Goal: Information Seeking & Learning: Check status

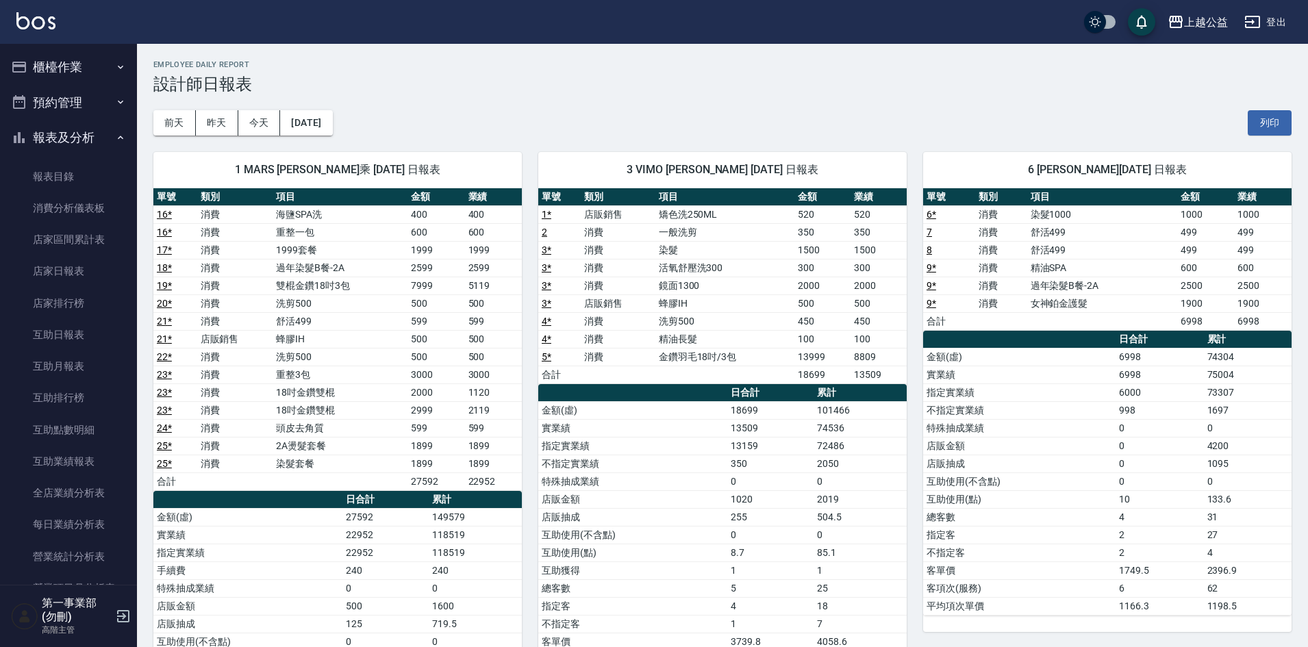
scroll to position [342, 0]
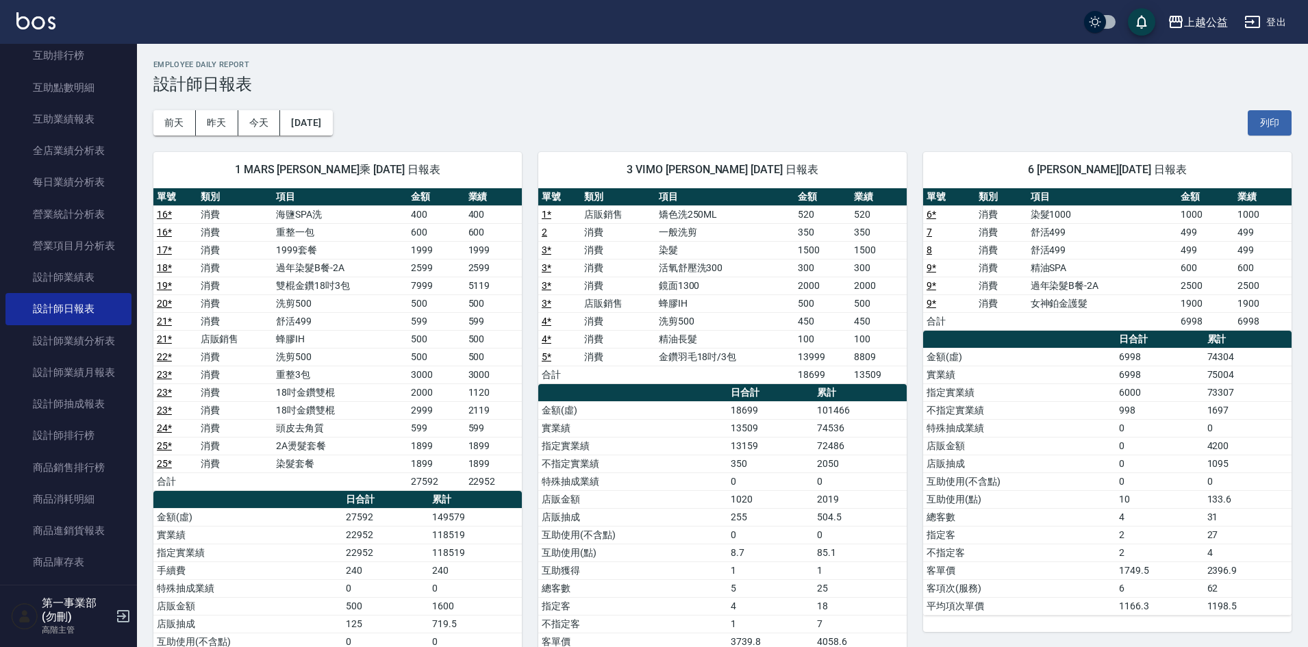
click at [447, 336] on td "500" at bounding box center [435, 339] width 57 height 18
click at [303, 121] on button "[DATE]" at bounding box center [306, 122] width 52 height 25
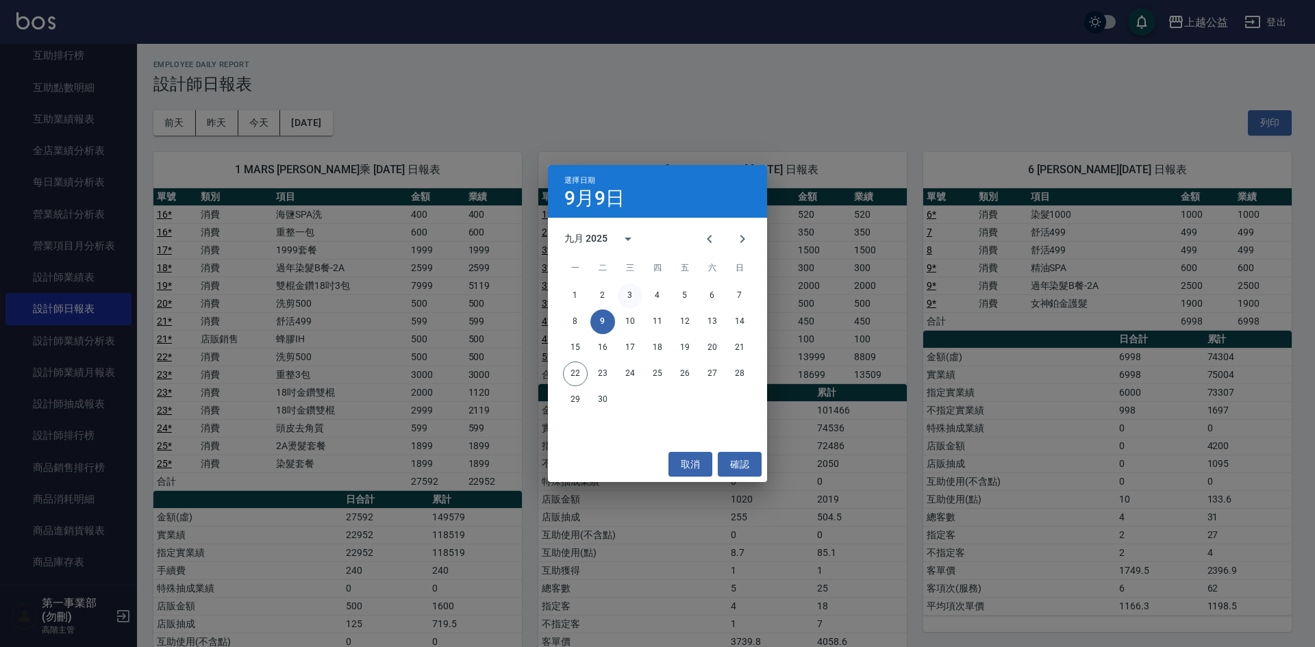
click at [624, 294] on button "3" at bounding box center [630, 295] width 25 height 25
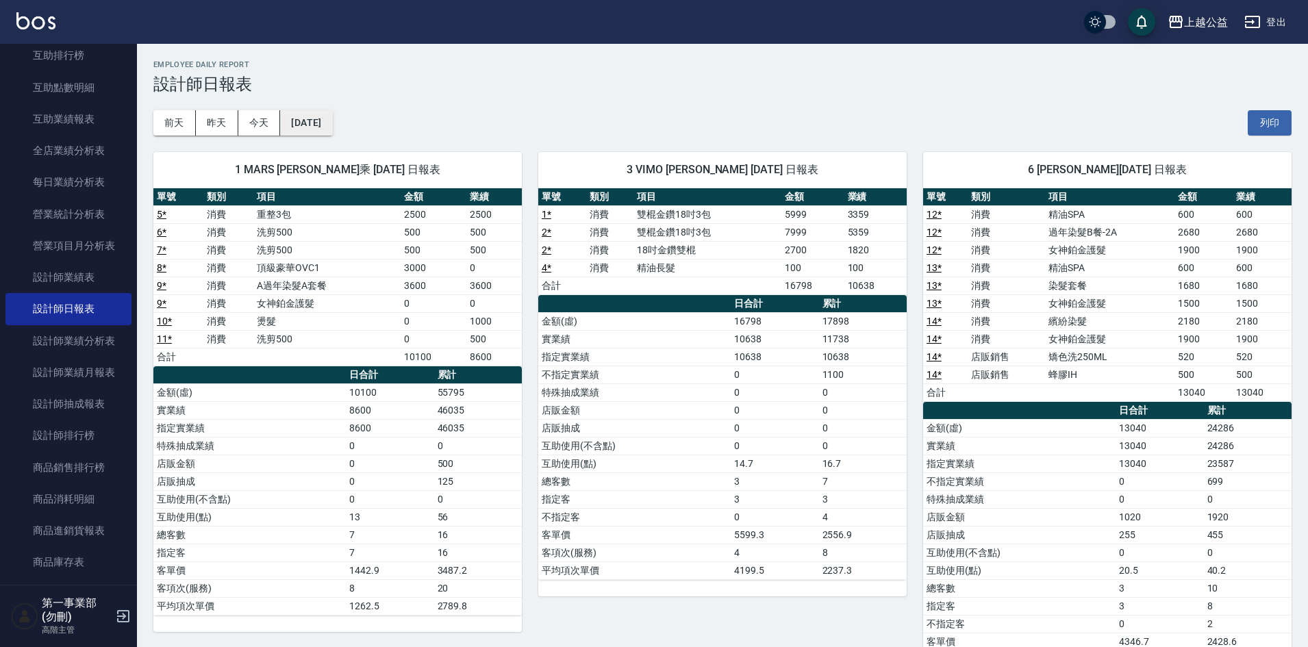
click at [332, 115] on button "[DATE]" at bounding box center [306, 122] width 52 height 25
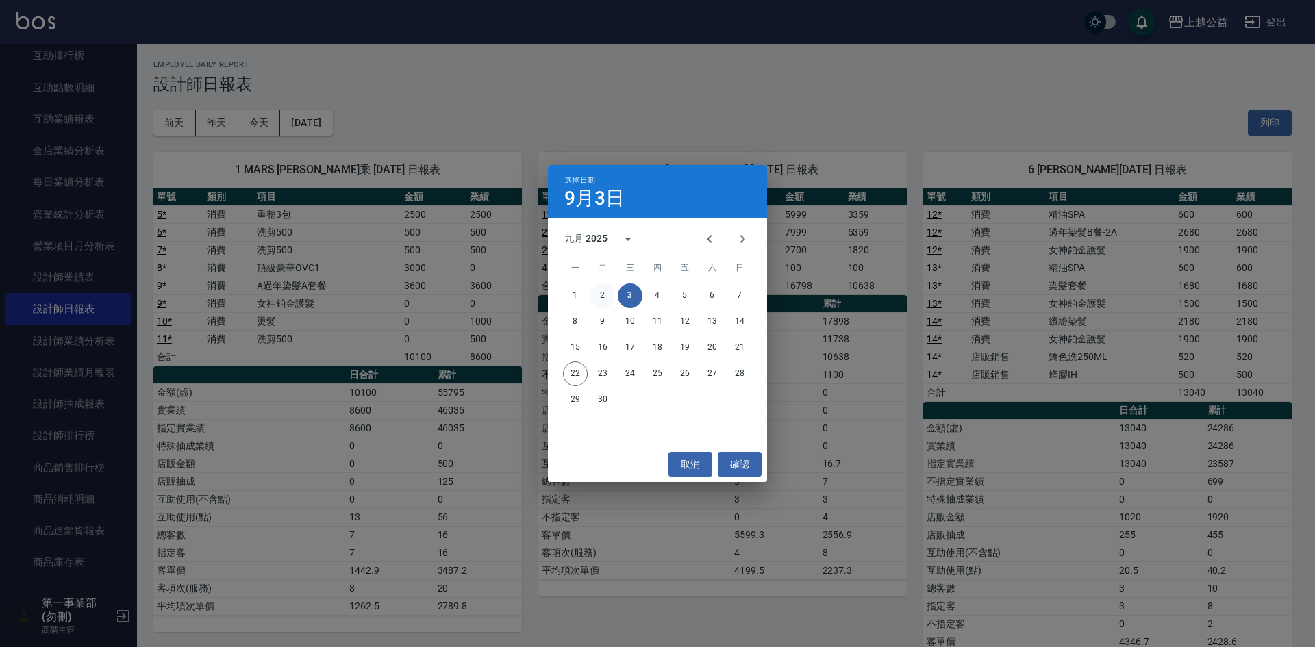
click at [601, 291] on button "2" at bounding box center [602, 295] width 25 height 25
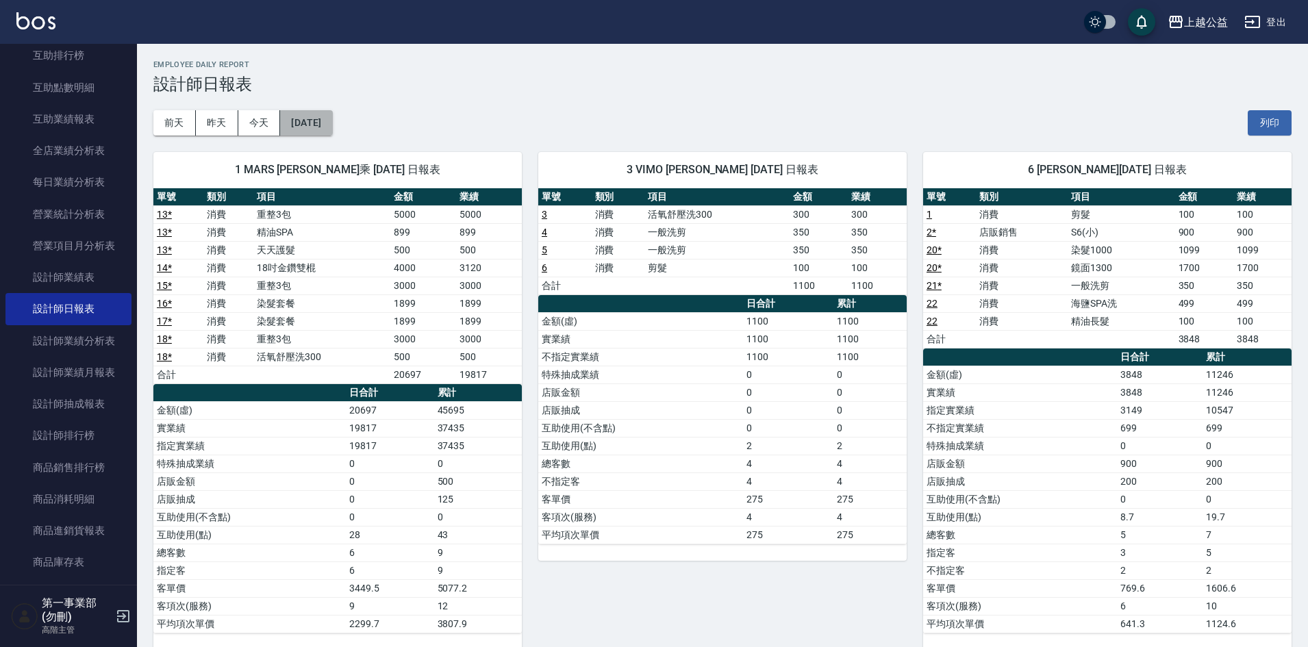
click at [329, 127] on button "[DATE]" at bounding box center [306, 122] width 52 height 25
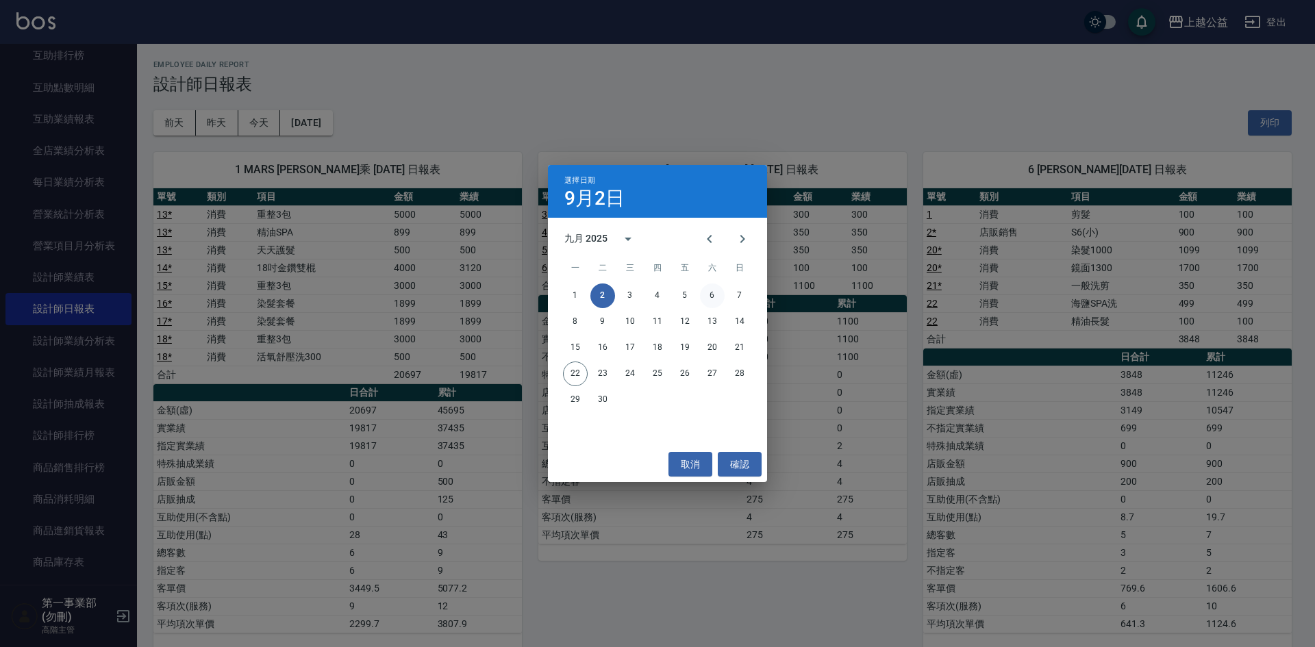
click at [710, 296] on button "6" at bounding box center [712, 295] width 25 height 25
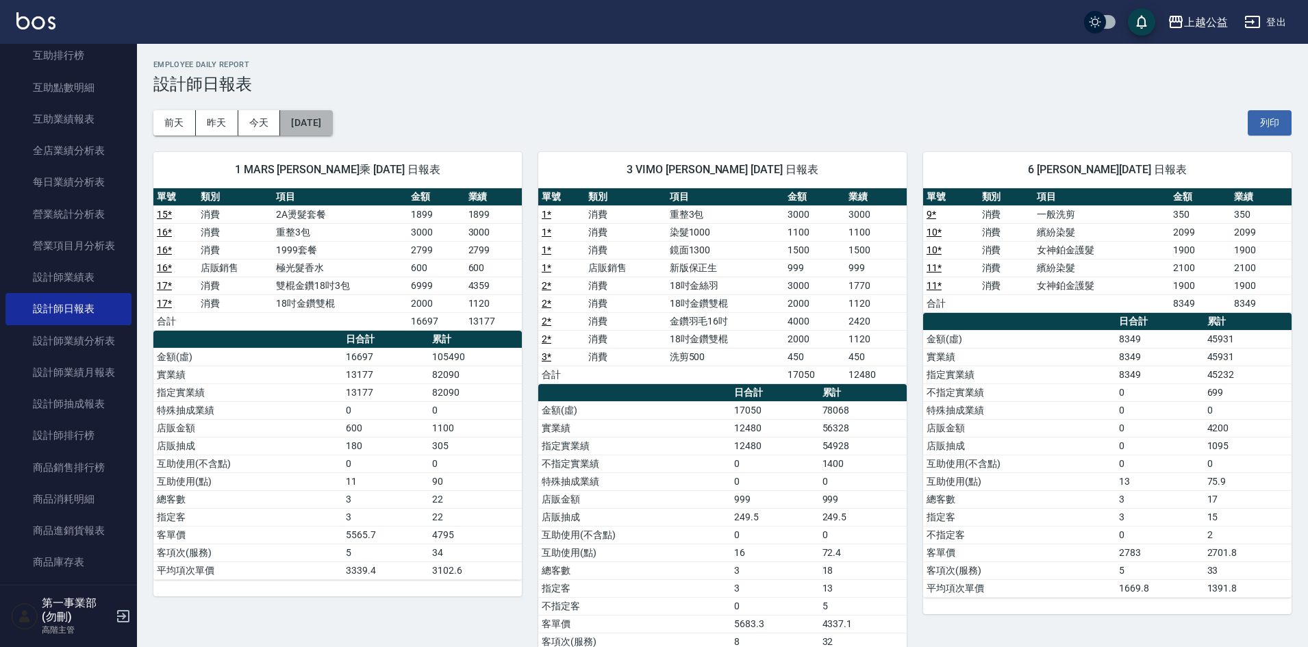
click at [322, 124] on button "[DATE]" at bounding box center [306, 122] width 52 height 25
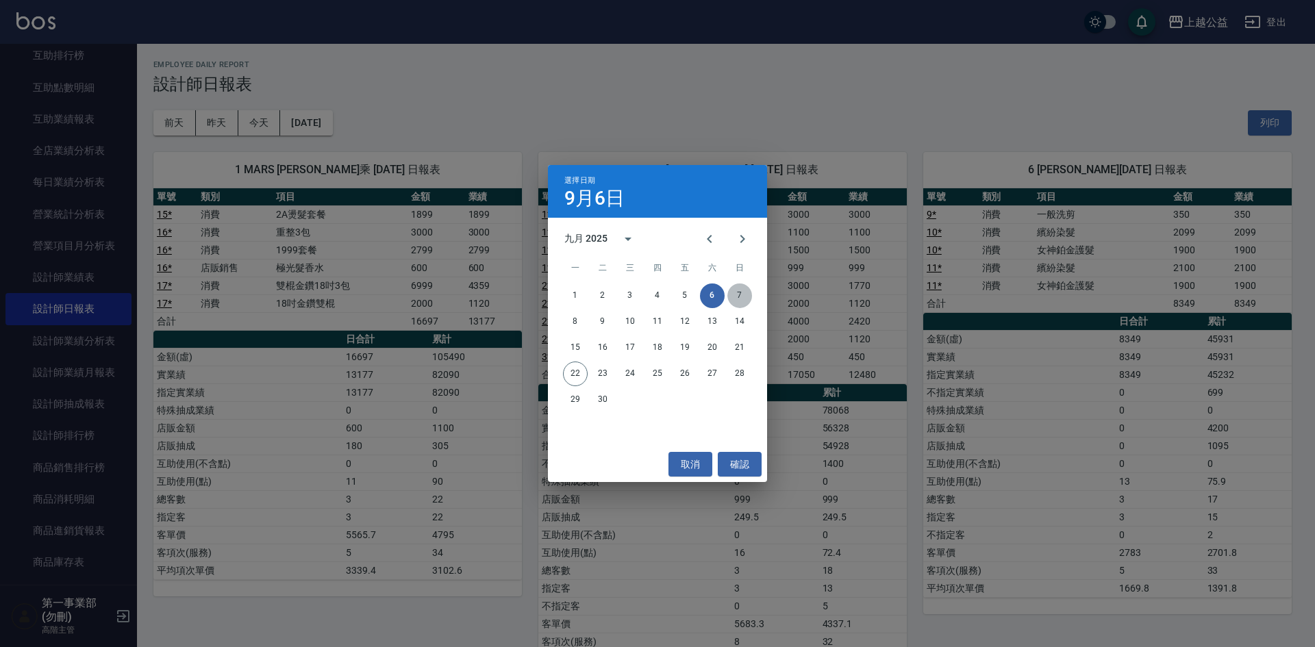
click at [733, 295] on button "7" at bounding box center [739, 295] width 25 height 25
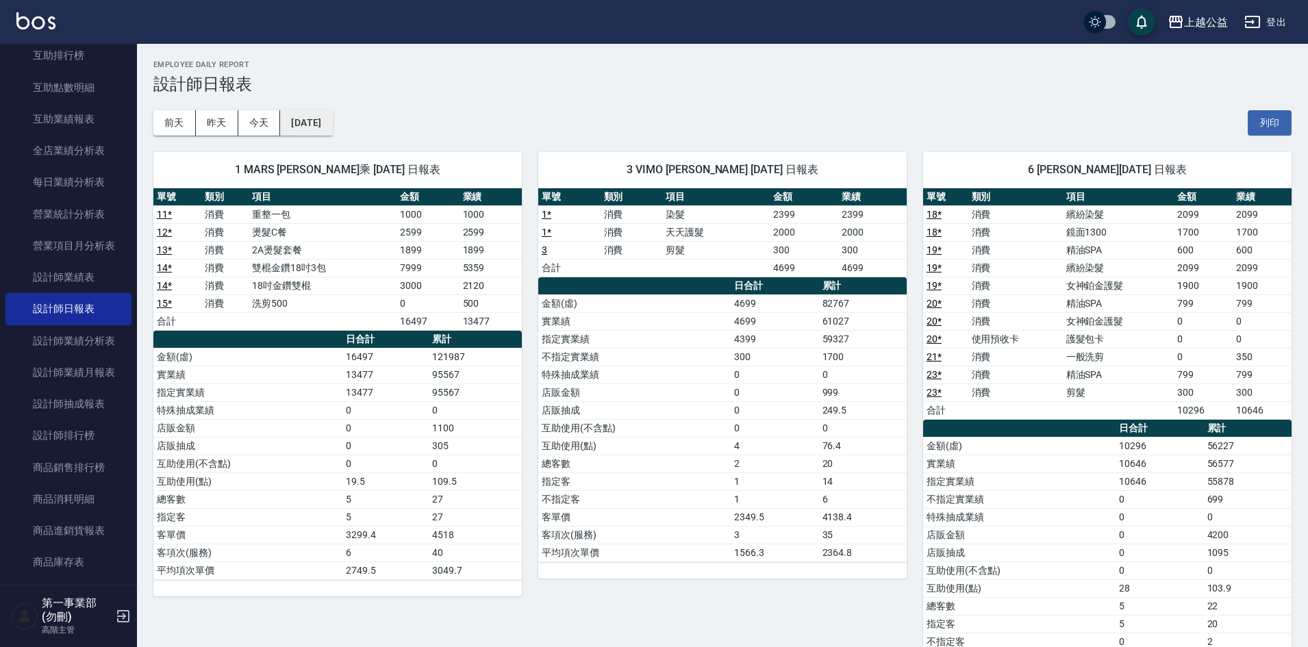
click at [323, 128] on button "[DATE]" at bounding box center [306, 122] width 52 height 25
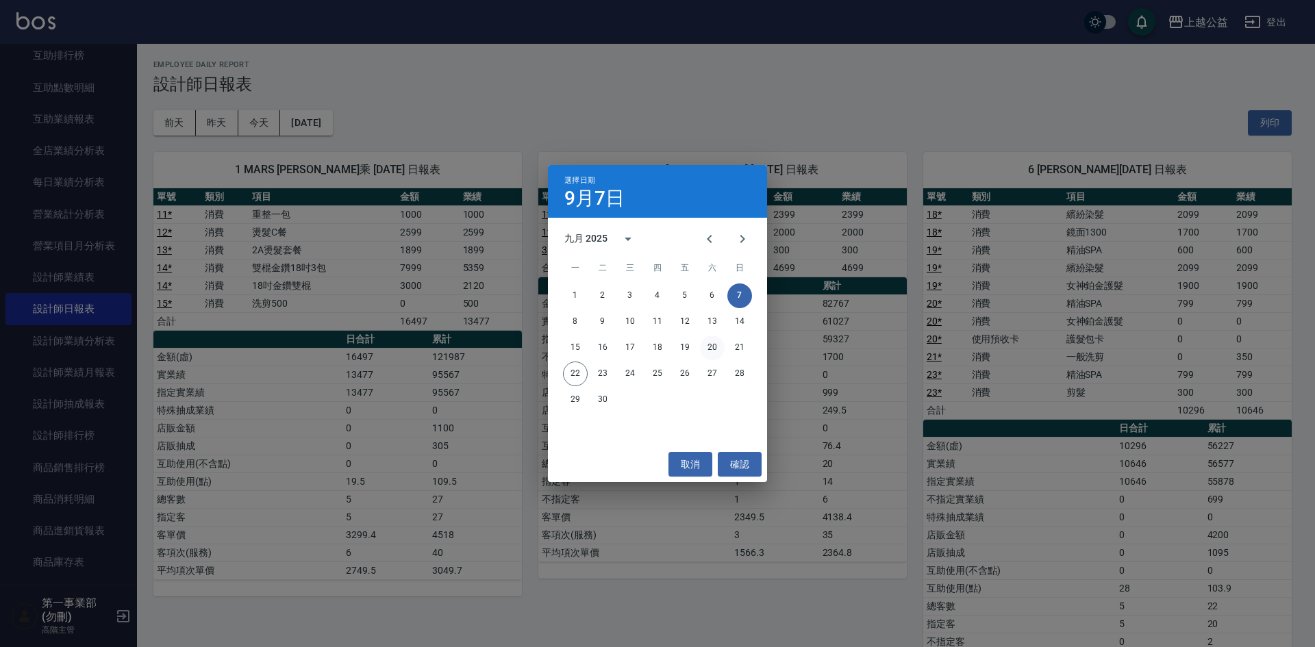
click at [712, 345] on button "20" at bounding box center [712, 347] width 25 height 25
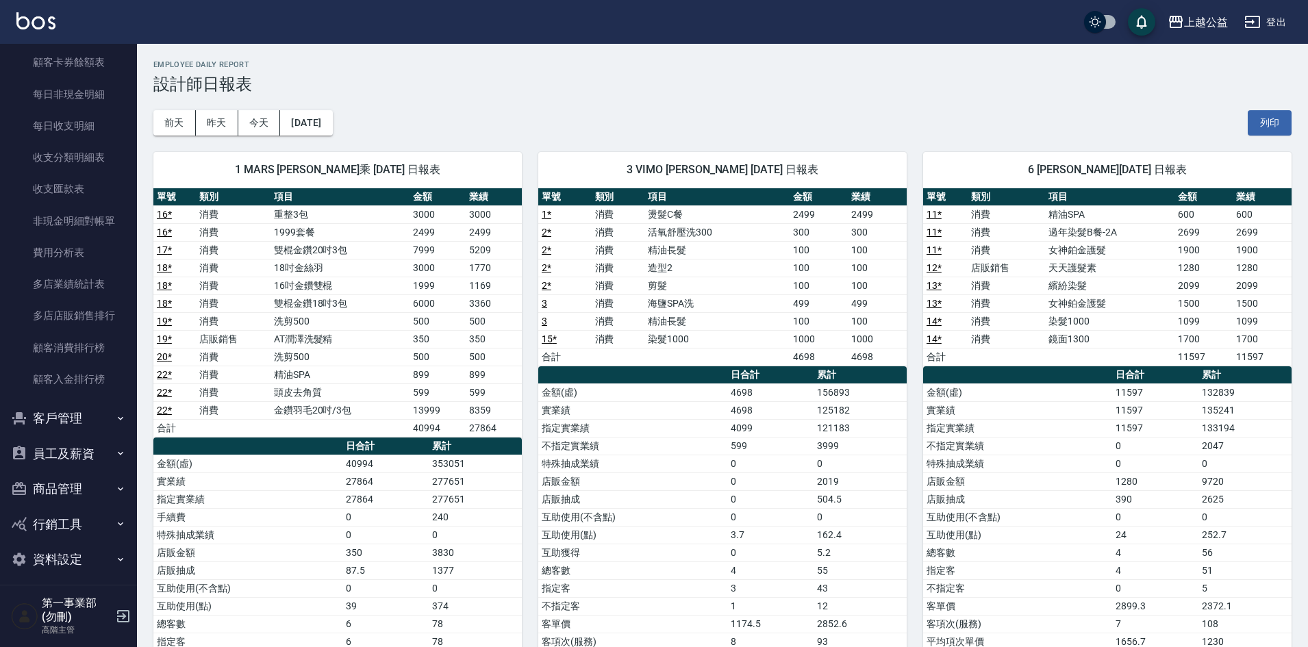
scroll to position [1104, 0]
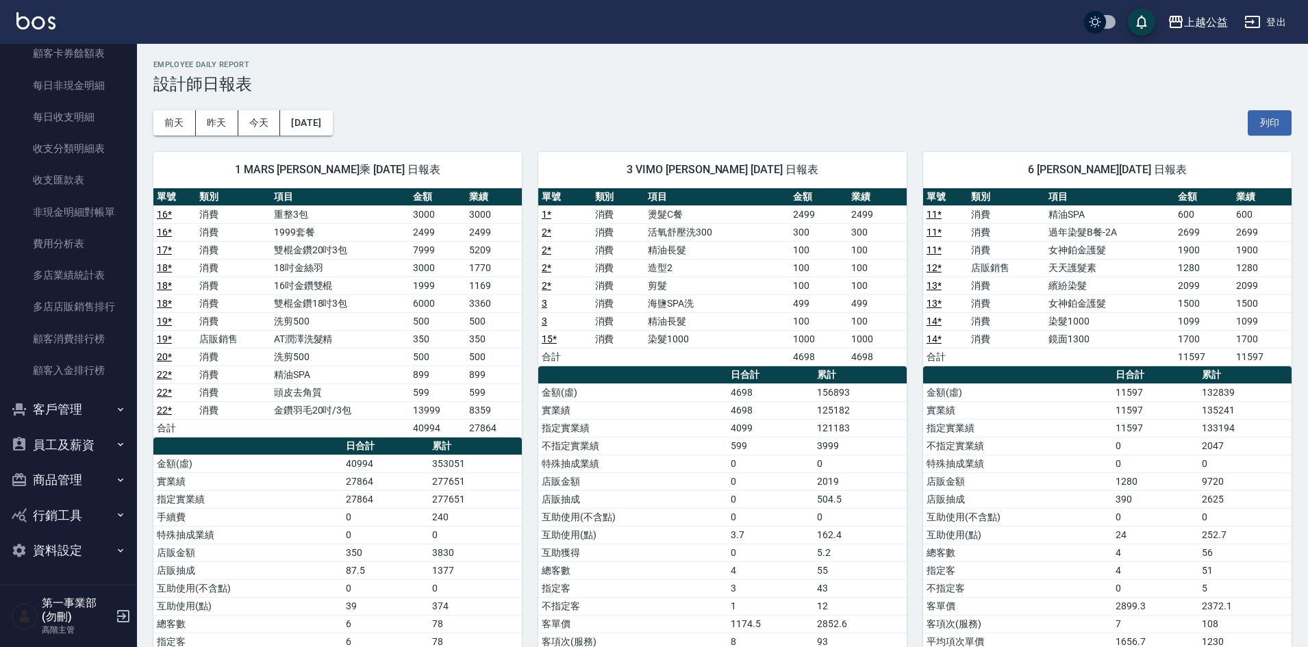
drag, startPoint x: 75, startPoint y: 542, endPoint x: 88, endPoint y: 531, distance: 17.5
click at [75, 542] on button "資料設定" at bounding box center [68, 551] width 126 height 36
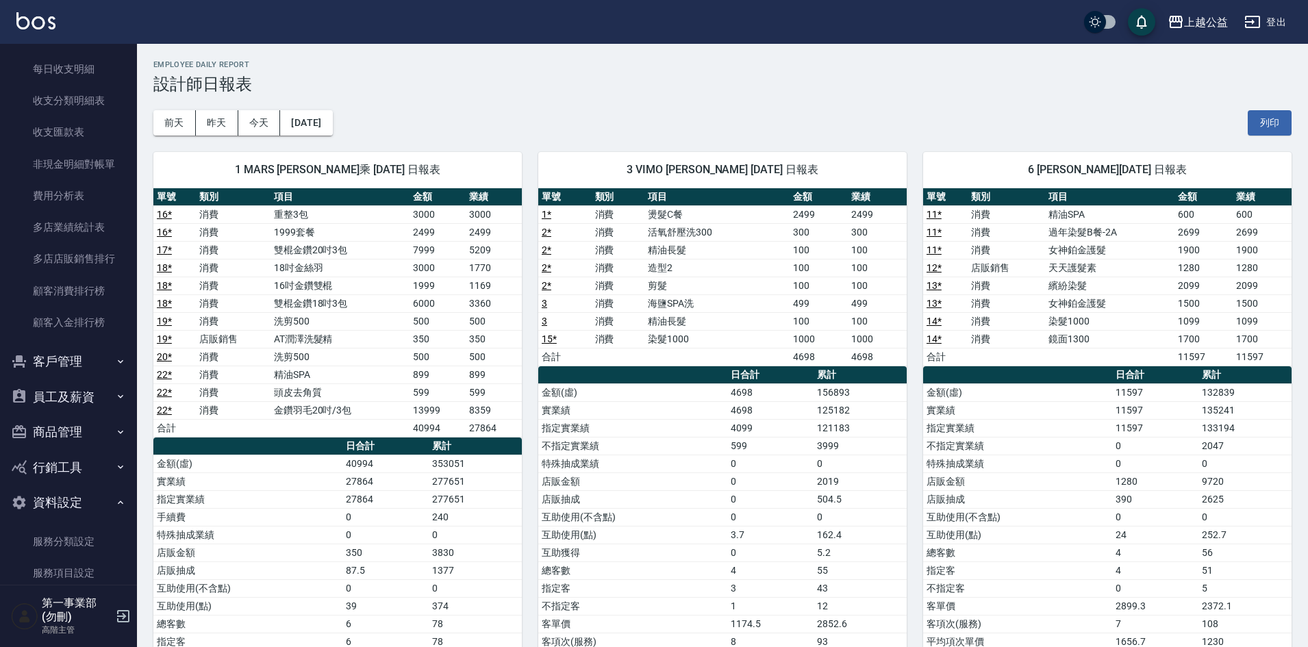
scroll to position [1310, 0]
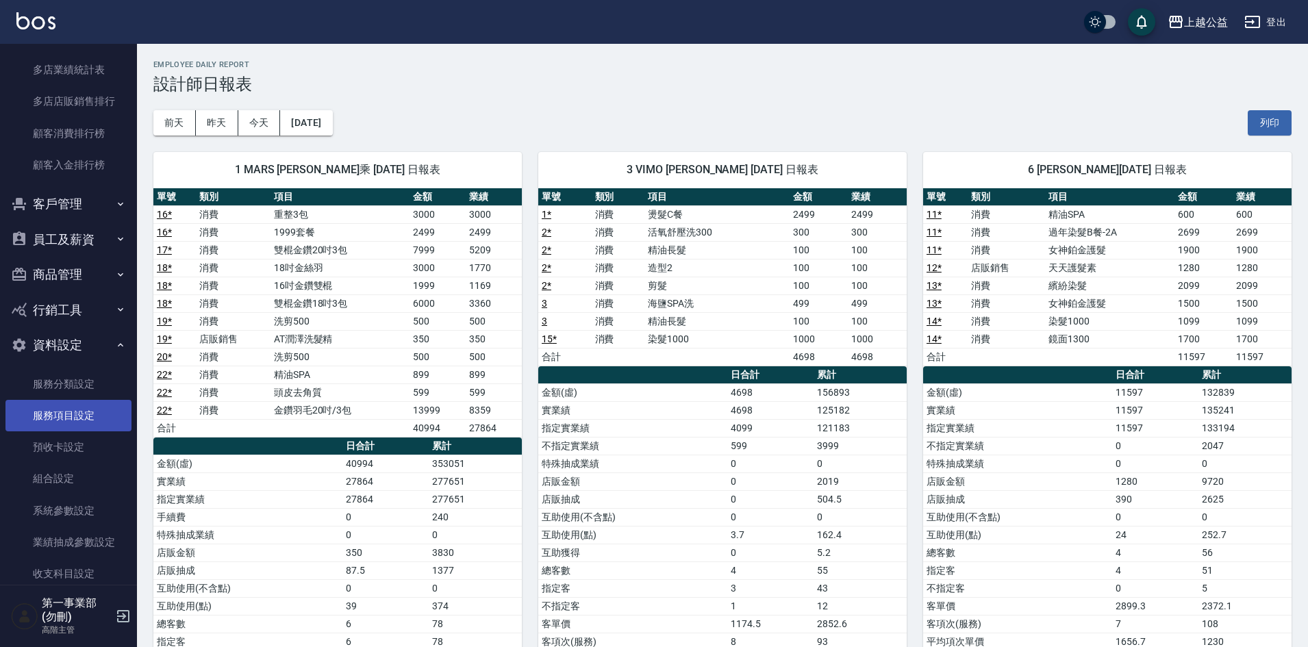
click at [73, 408] on link "服務項目設定" at bounding box center [68, 415] width 126 height 31
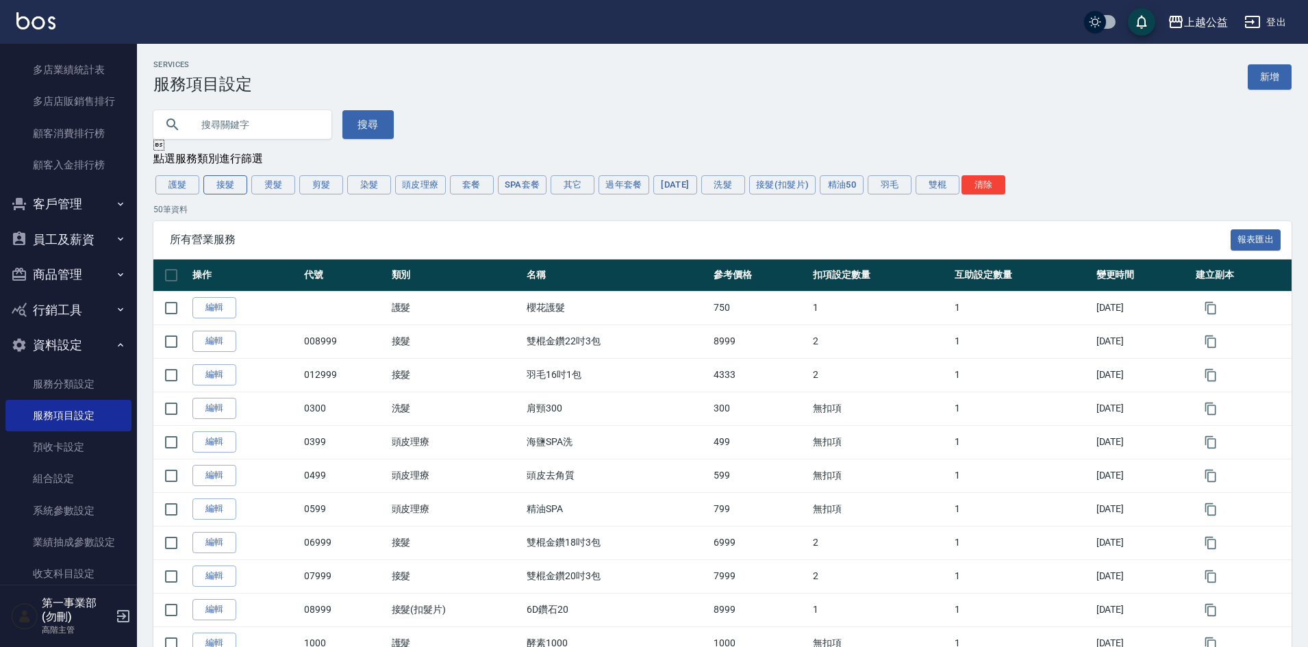
click at [225, 190] on button "接髮" at bounding box center [225, 184] width 44 height 19
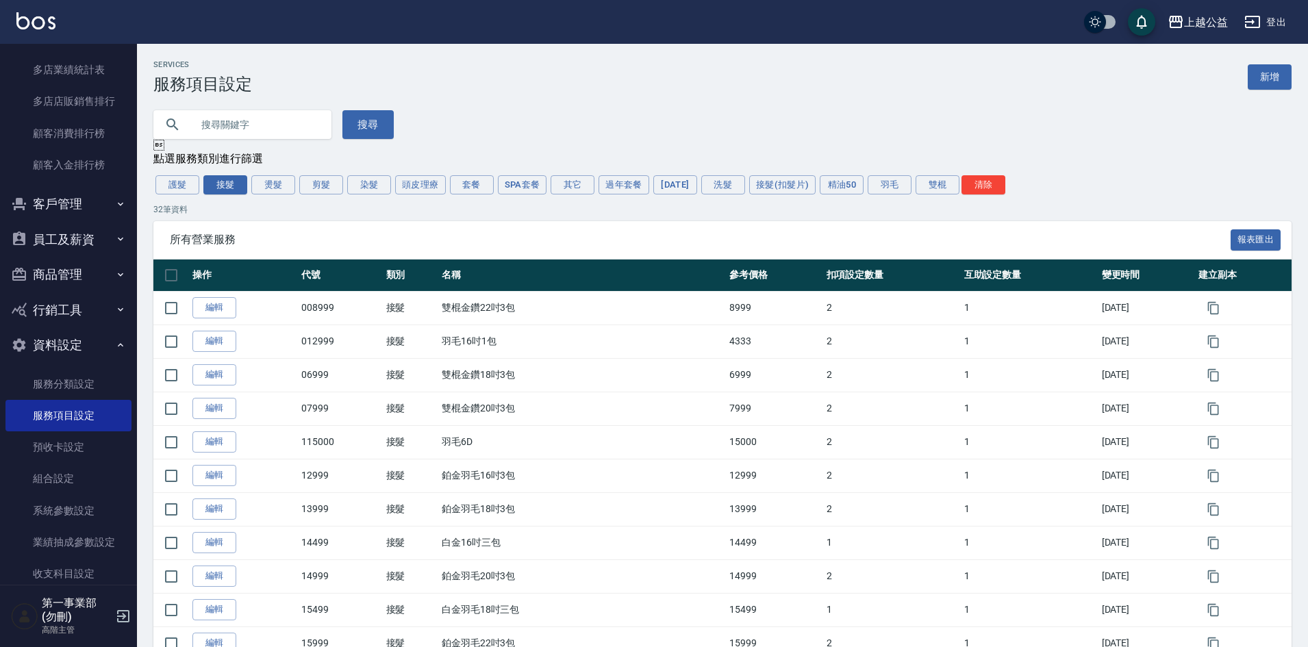
drag, startPoint x: 1095, startPoint y: 189, endPoint x: 1102, endPoint y: 143, distance: 46.4
click at [1095, 189] on div "護髮 接髮 燙髮 剪髮 染髮 頭皮理療 套餐 SPA套餐 其它 過年套餐 [DATE] 洗髮 接髮(扣髮片) 精油50 羽毛 雙棍 清除" at bounding box center [722, 184] width 1138 height 23
click at [1215, 15] on div "上越公益" at bounding box center [1206, 22] width 44 height 17
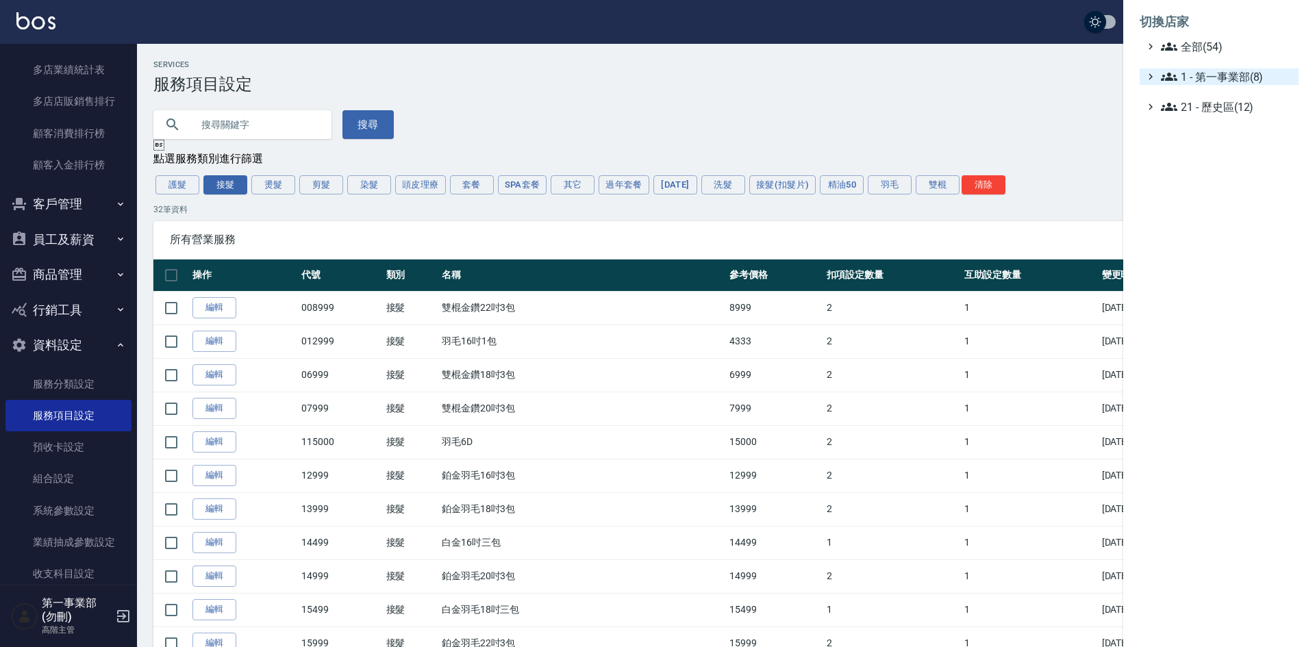
click at [1222, 84] on span "1 - 第一事業部(8)" at bounding box center [1226, 76] width 132 height 16
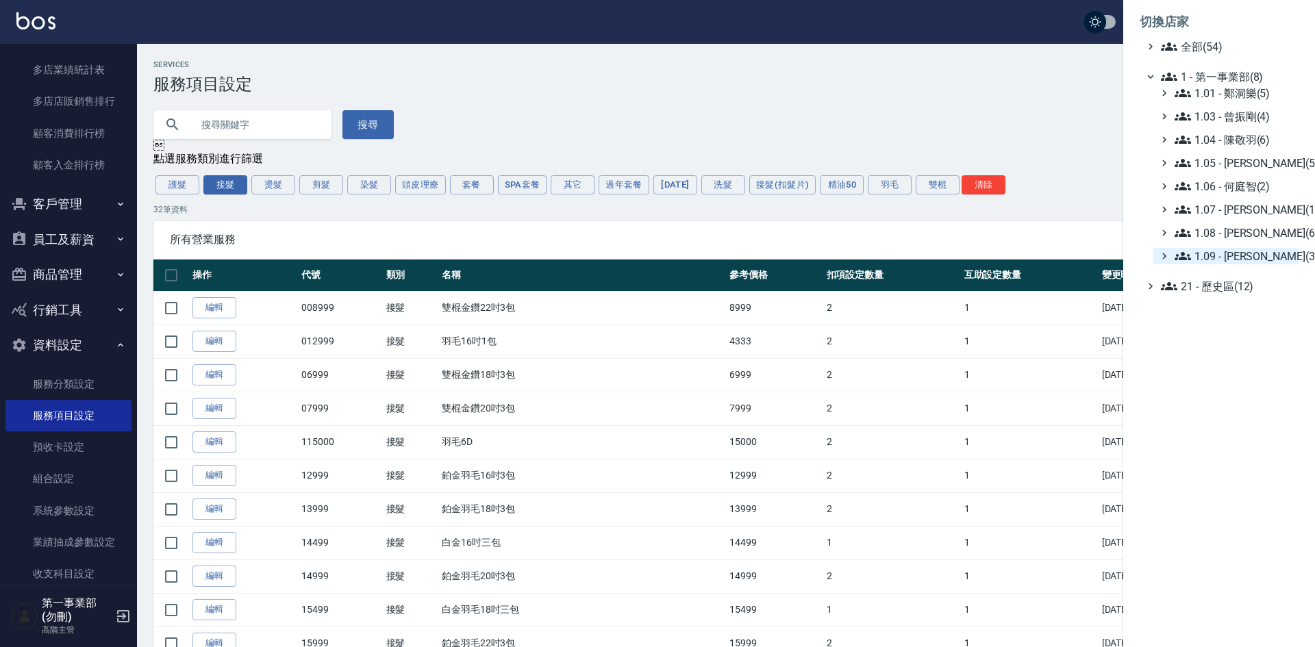
click at [1238, 258] on span "1.09 - [PERSON_NAME](3)" at bounding box center [1233, 256] width 118 height 16
click at [1236, 292] on span "PS38" at bounding box center [1236, 293] width 114 height 16
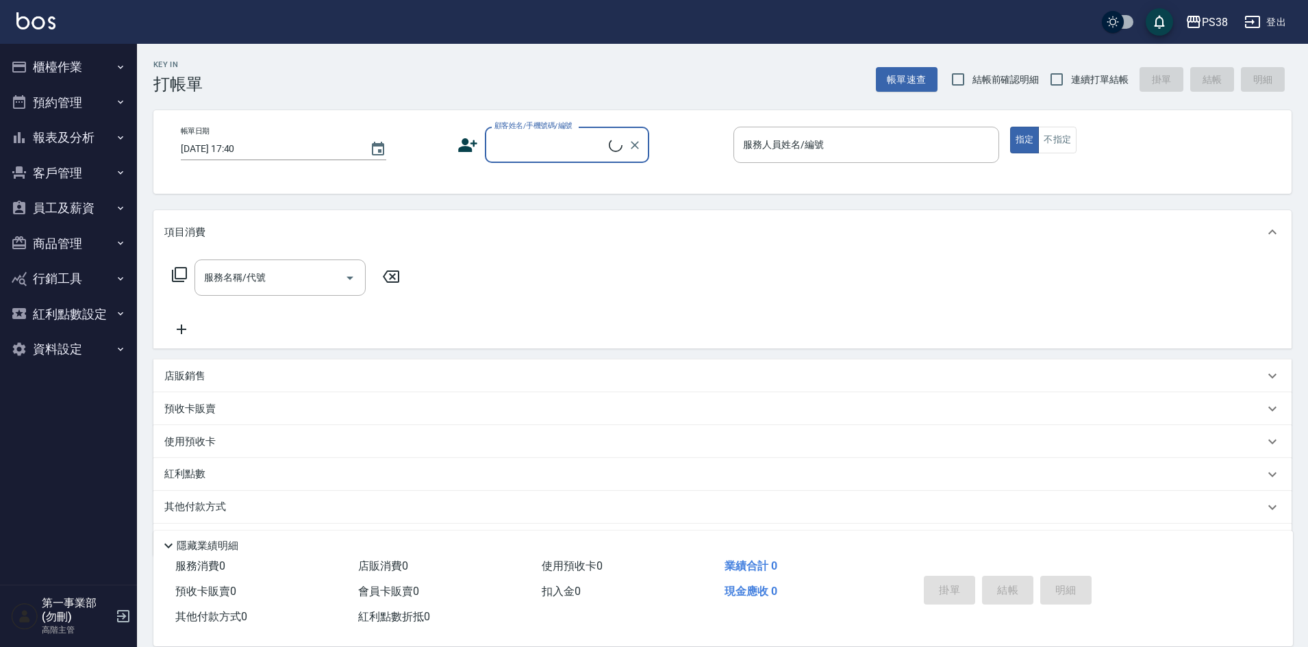
click at [62, 213] on button "員工及薪資" at bounding box center [68, 208] width 126 height 36
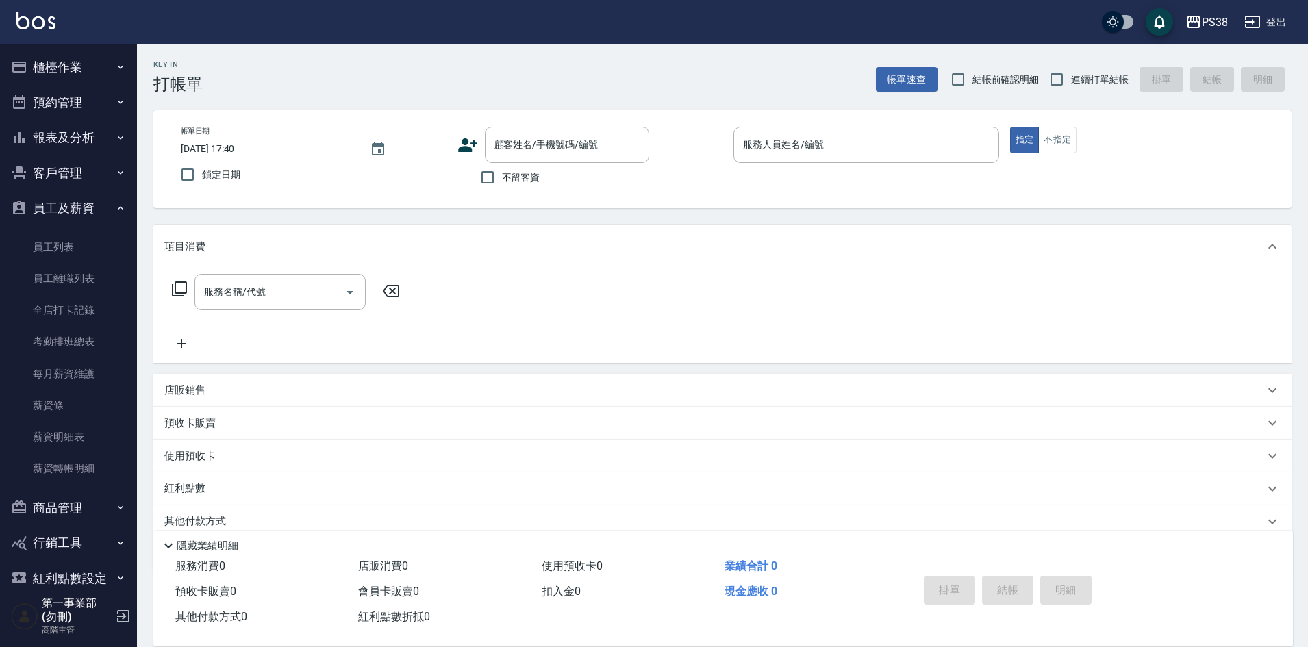
click at [68, 140] on button "報表及分析" at bounding box center [68, 138] width 126 height 36
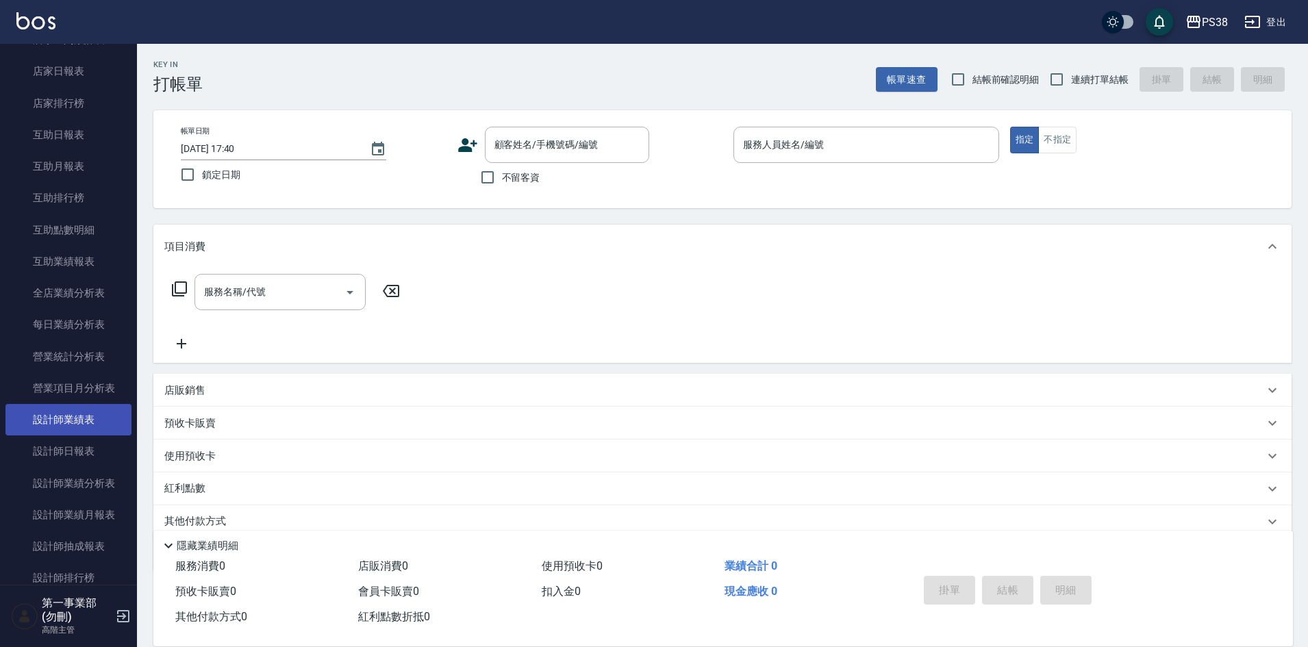
scroll to position [205, 0]
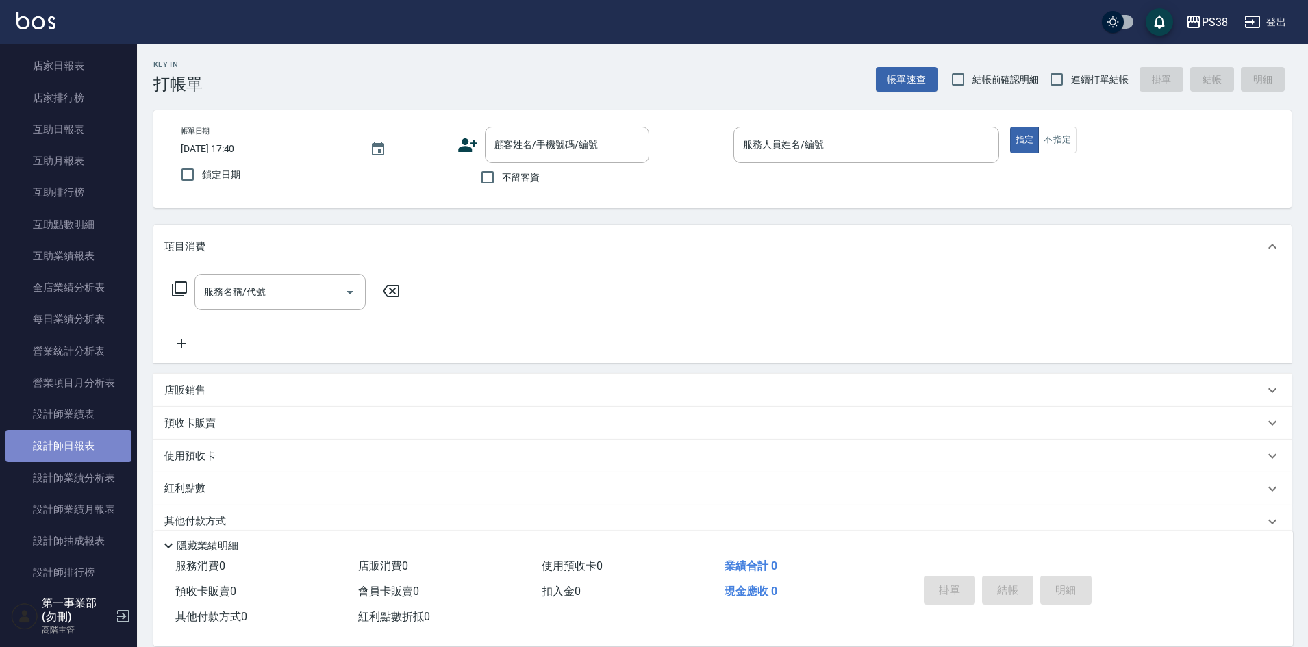
click at [80, 440] on link "設計師日報表" at bounding box center [68, 445] width 126 height 31
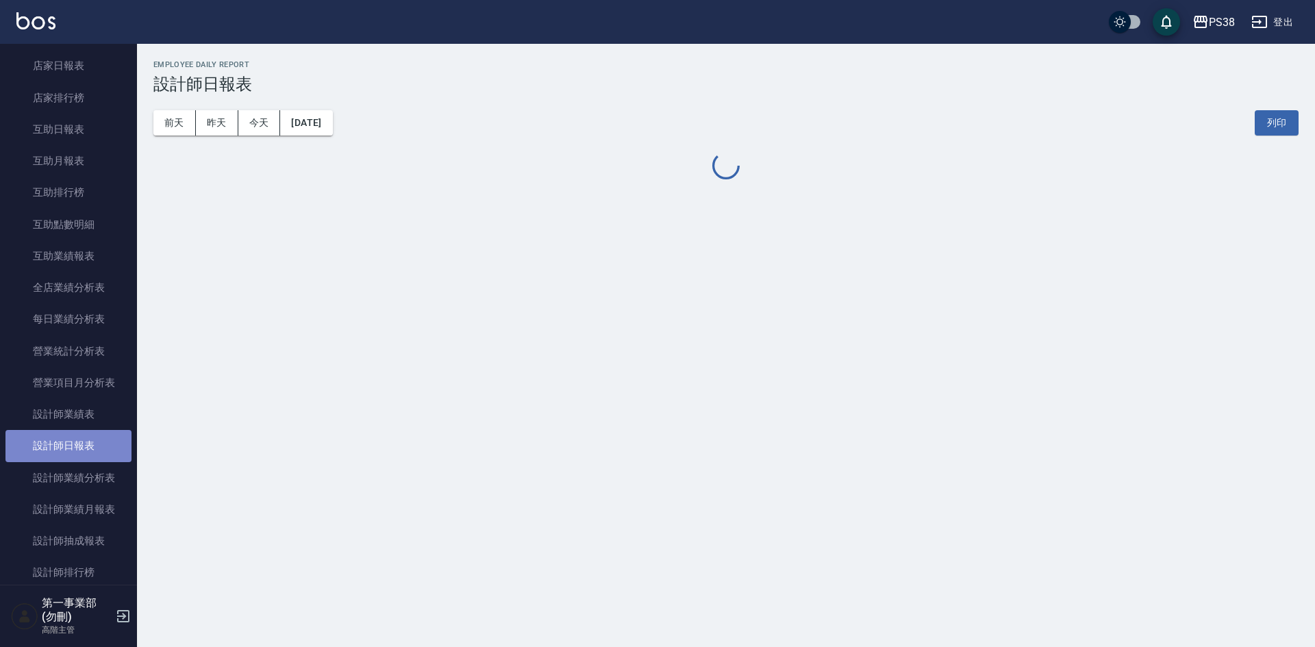
click at [80, 440] on link "設計師日報表" at bounding box center [68, 445] width 126 height 31
click at [203, 127] on button "昨天" at bounding box center [217, 122] width 42 height 25
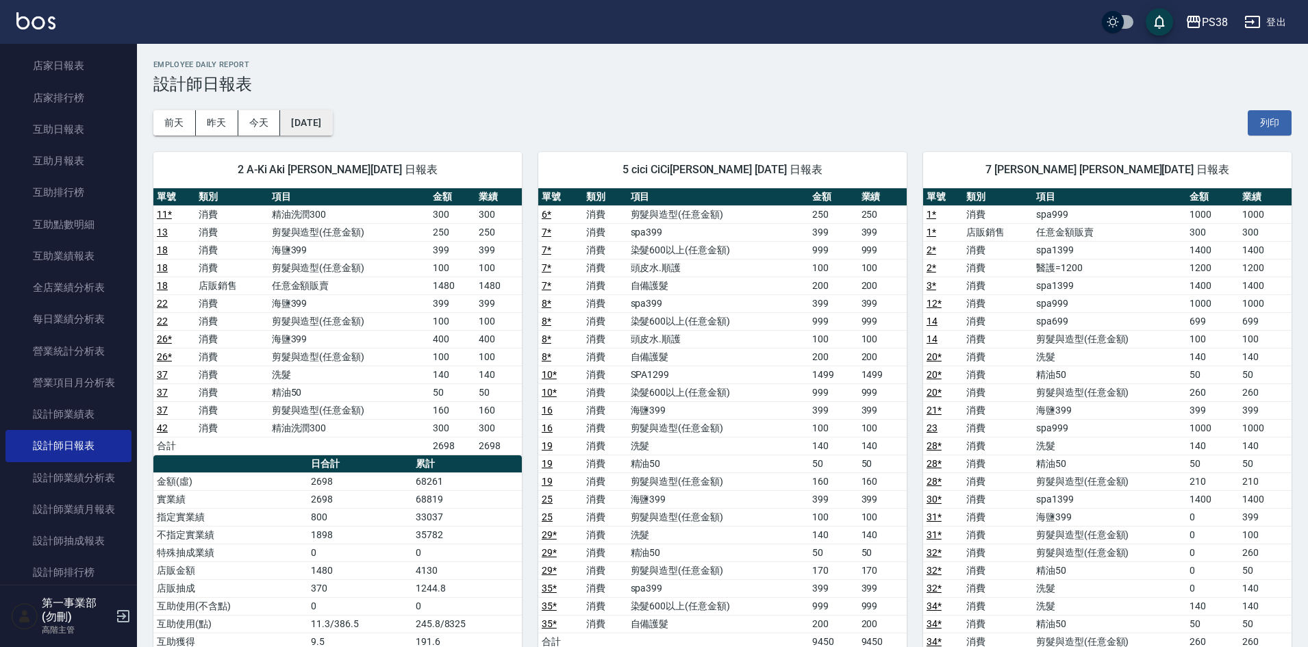
click at [328, 126] on button "2025/09/21" at bounding box center [306, 122] width 52 height 25
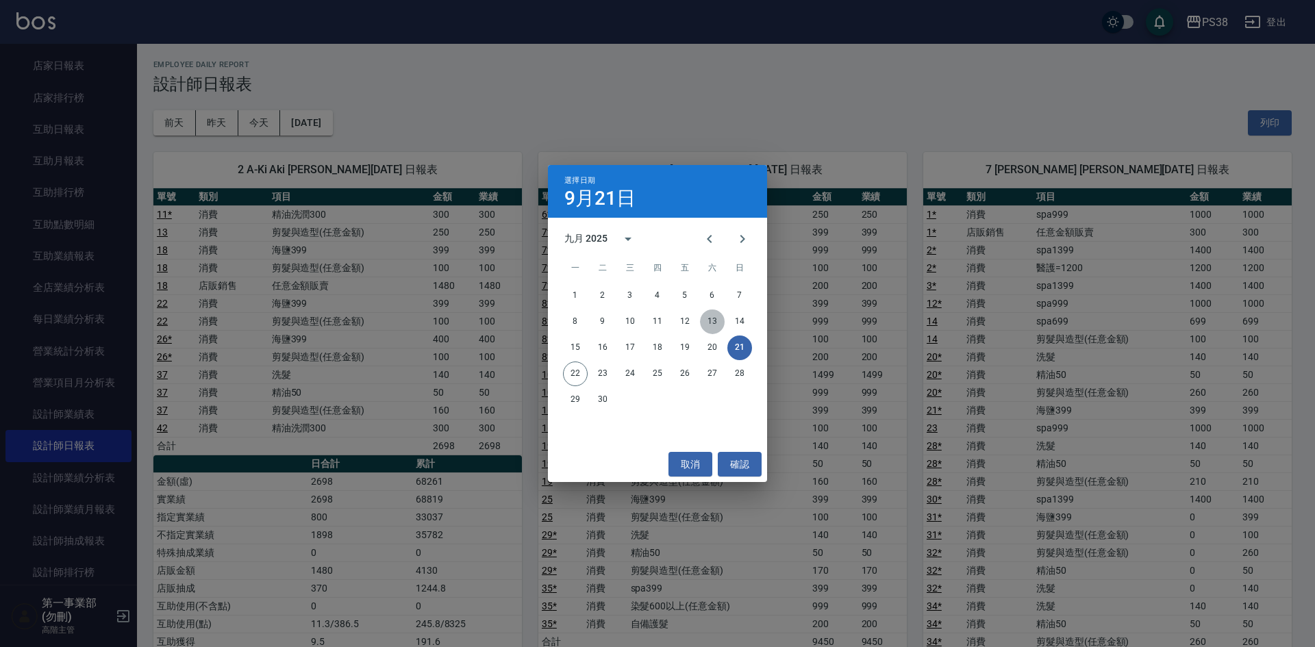
click at [710, 325] on button "13" at bounding box center [712, 321] width 25 height 25
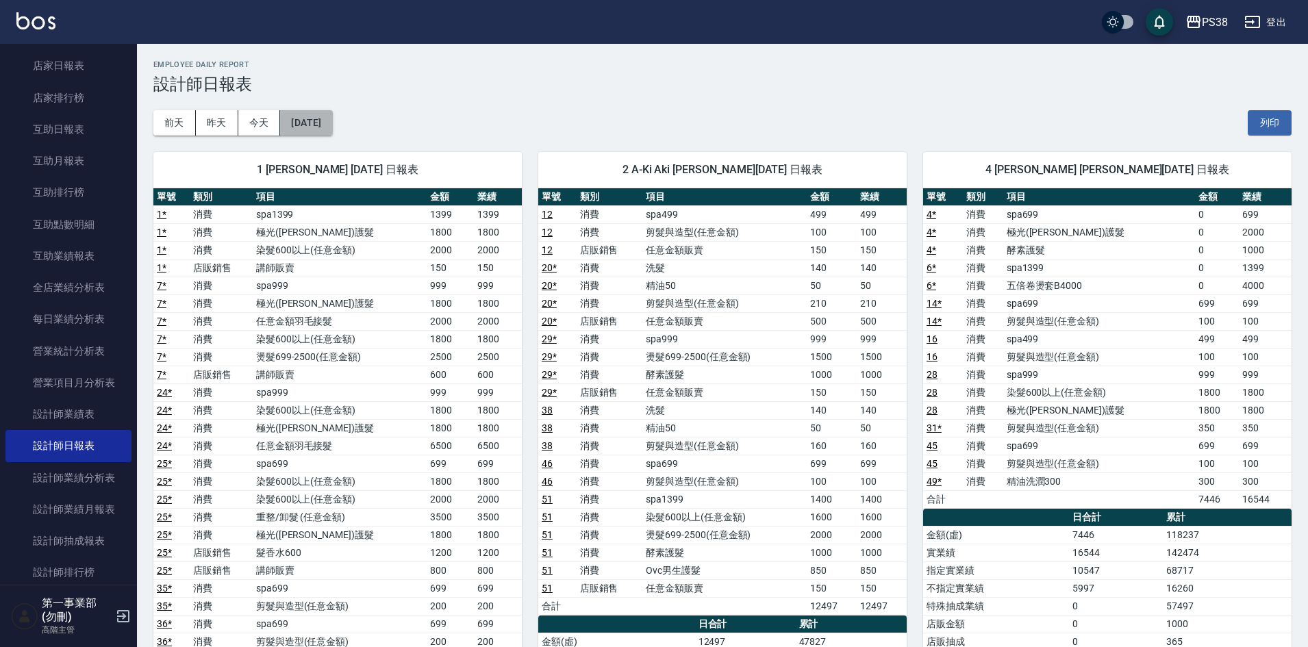
click at [314, 127] on button "2025/09/13" at bounding box center [306, 122] width 52 height 25
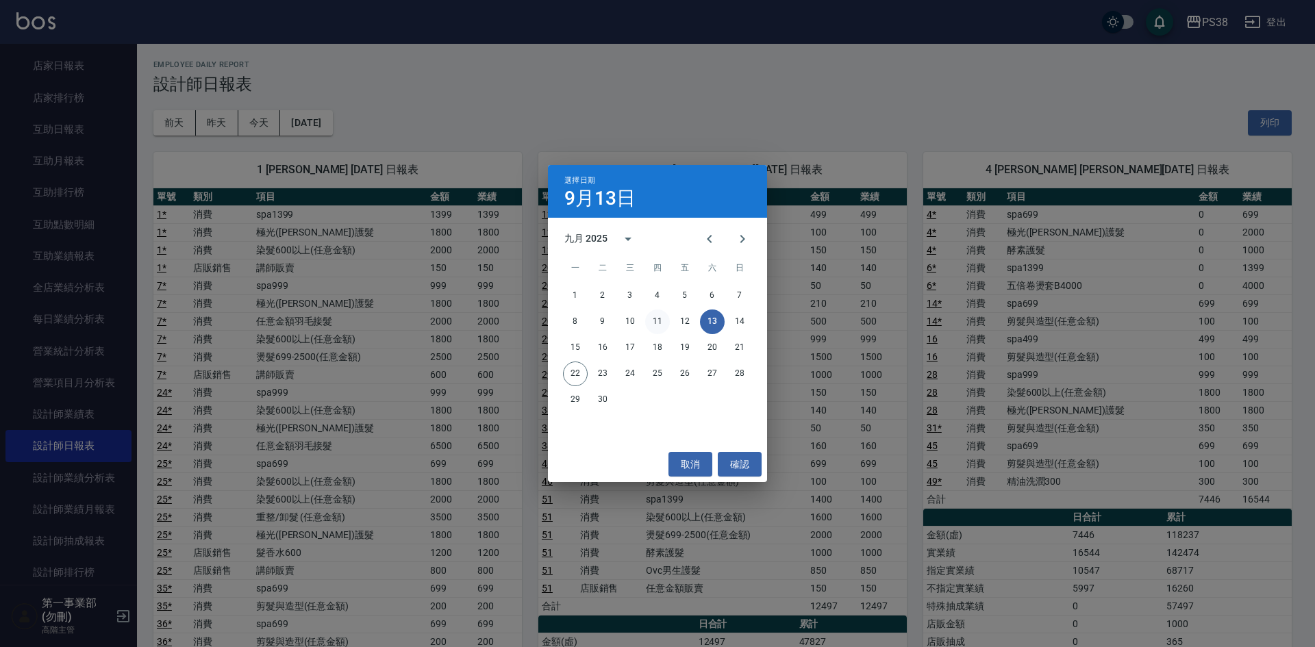
click at [658, 320] on button "11" at bounding box center [657, 321] width 25 height 25
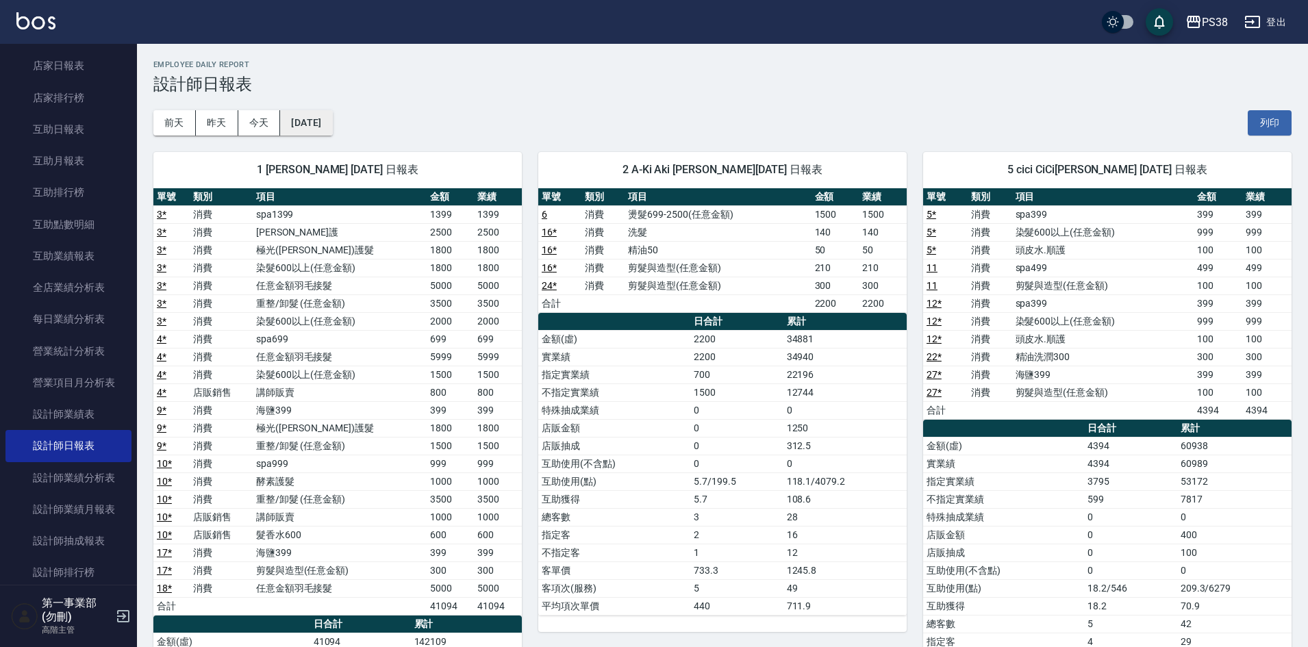
click at [326, 116] on button "2025/09/11" at bounding box center [306, 122] width 52 height 25
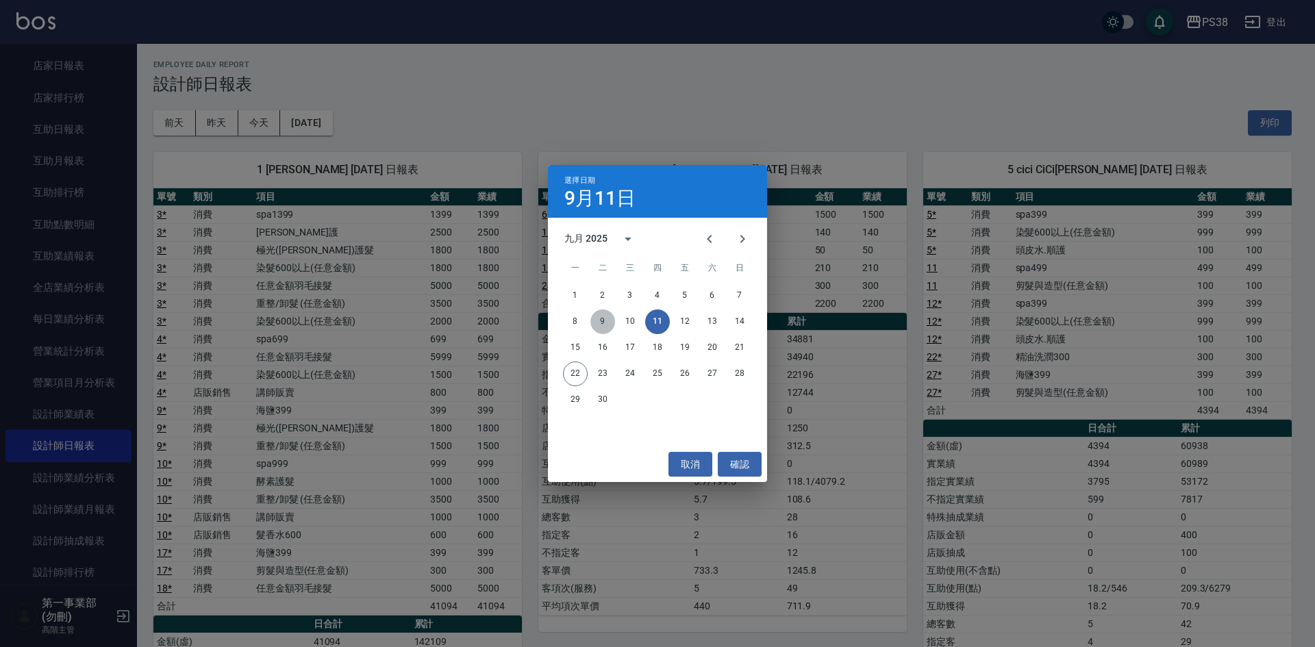
click at [604, 319] on button "9" at bounding box center [602, 321] width 25 height 25
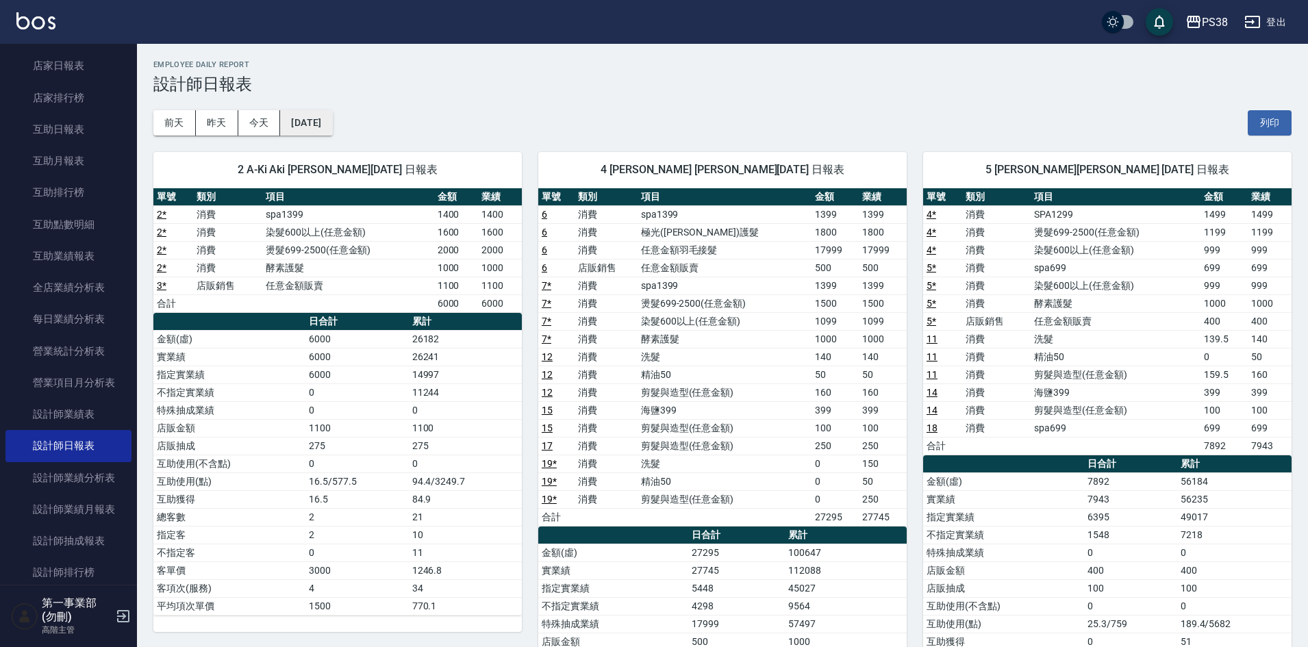
click at [332, 129] on button "[DATE]" at bounding box center [306, 122] width 52 height 25
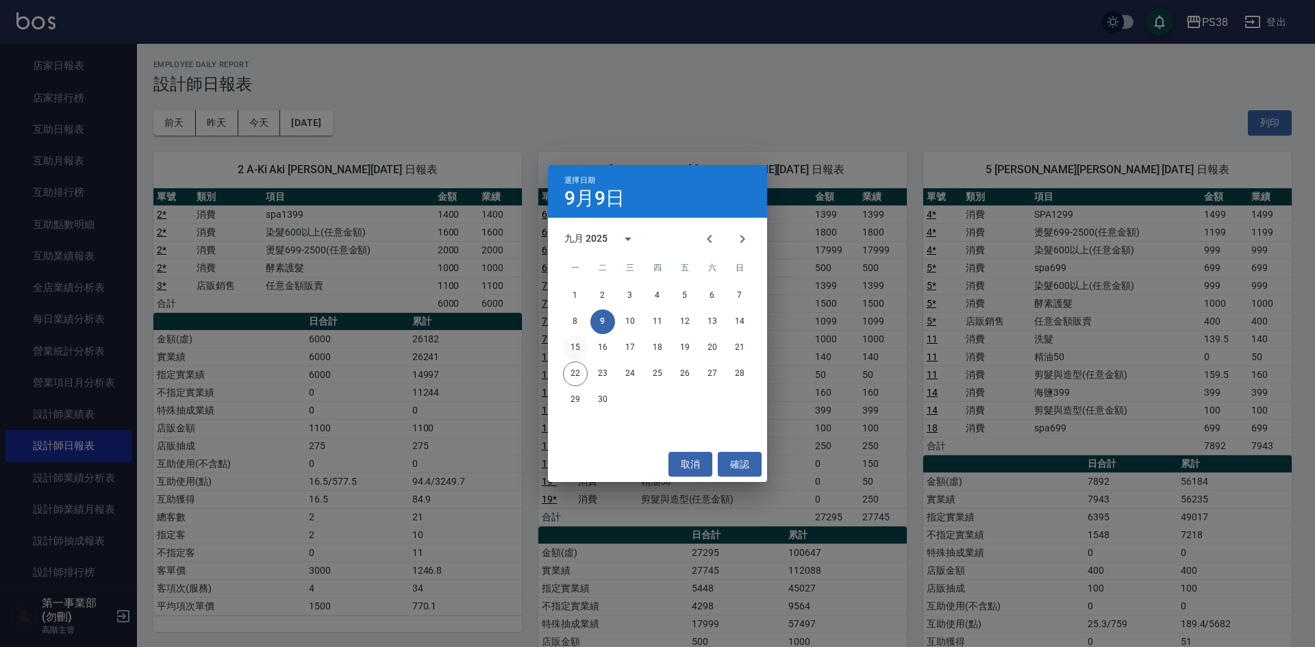
click at [573, 352] on button "15" at bounding box center [575, 347] width 25 height 25
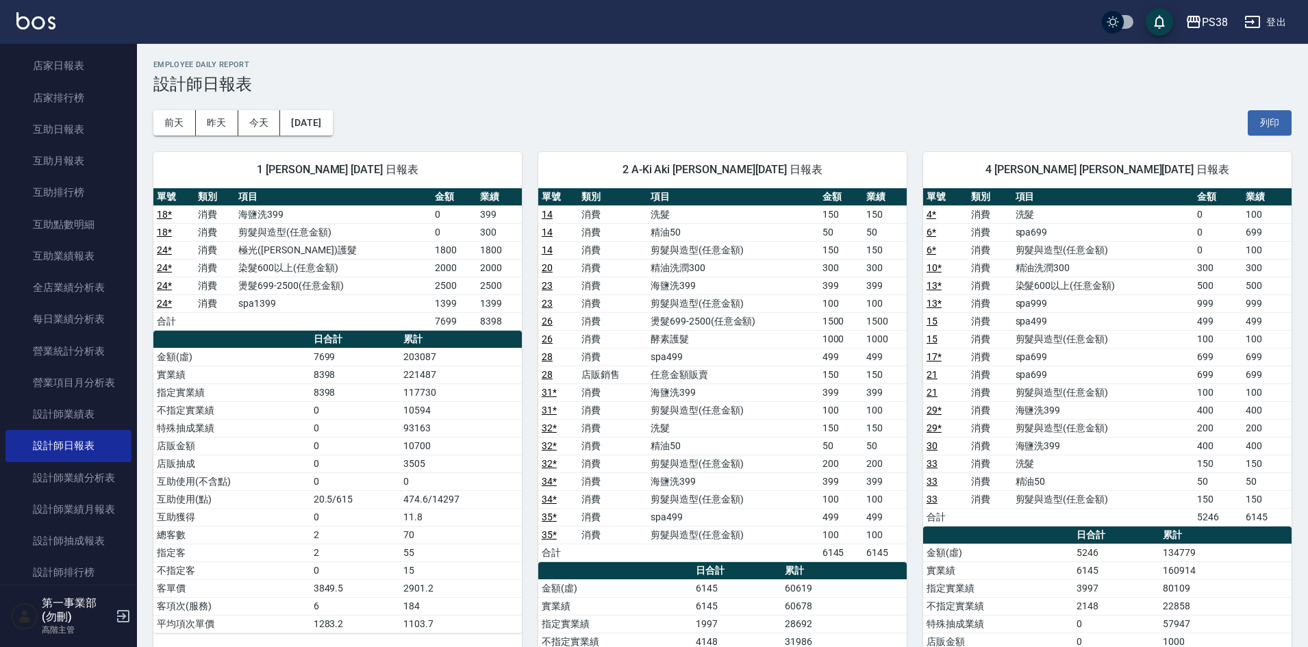
click at [793, 103] on div "前天 昨天 今天 2025/09/15 列印" at bounding box center [722, 123] width 1138 height 58
click at [925, 470] on td "33" at bounding box center [945, 464] width 45 height 18
click at [627, 519] on td "消費" at bounding box center [612, 517] width 69 height 18
click at [324, 113] on button "2025/09/15" at bounding box center [306, 122] width 52 height 25
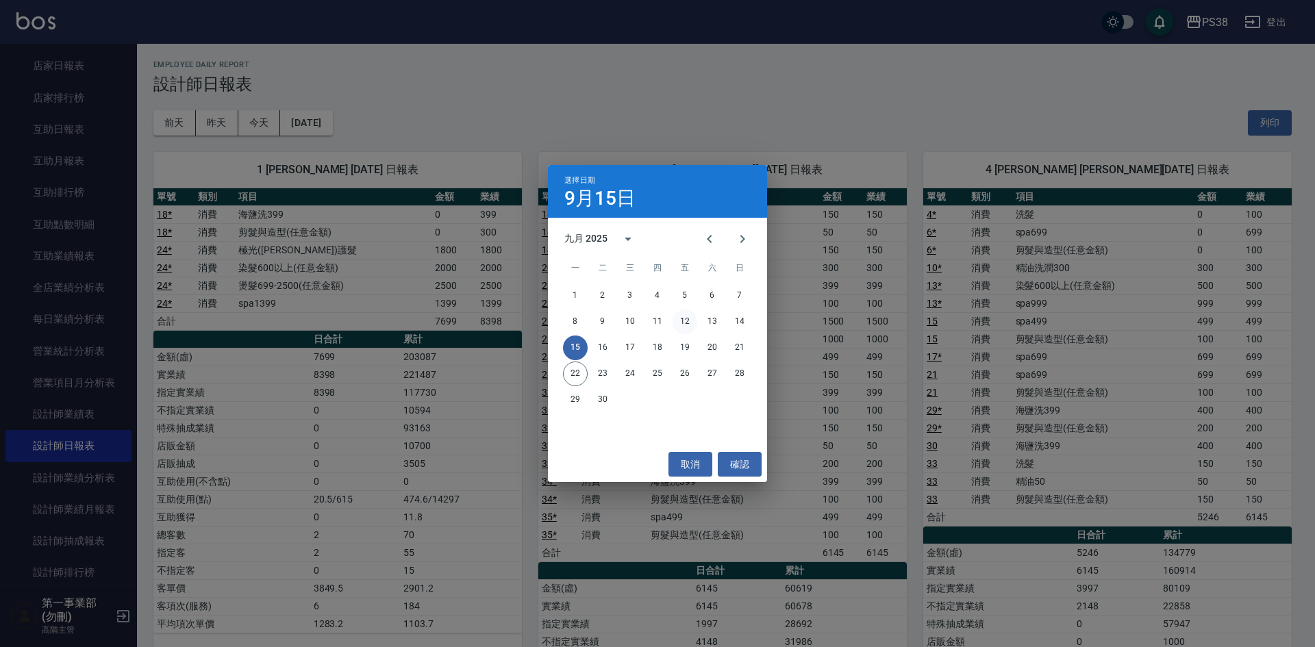
click at [684, 320] on button "12" at bounding box center [684, 321] width 25 height 25
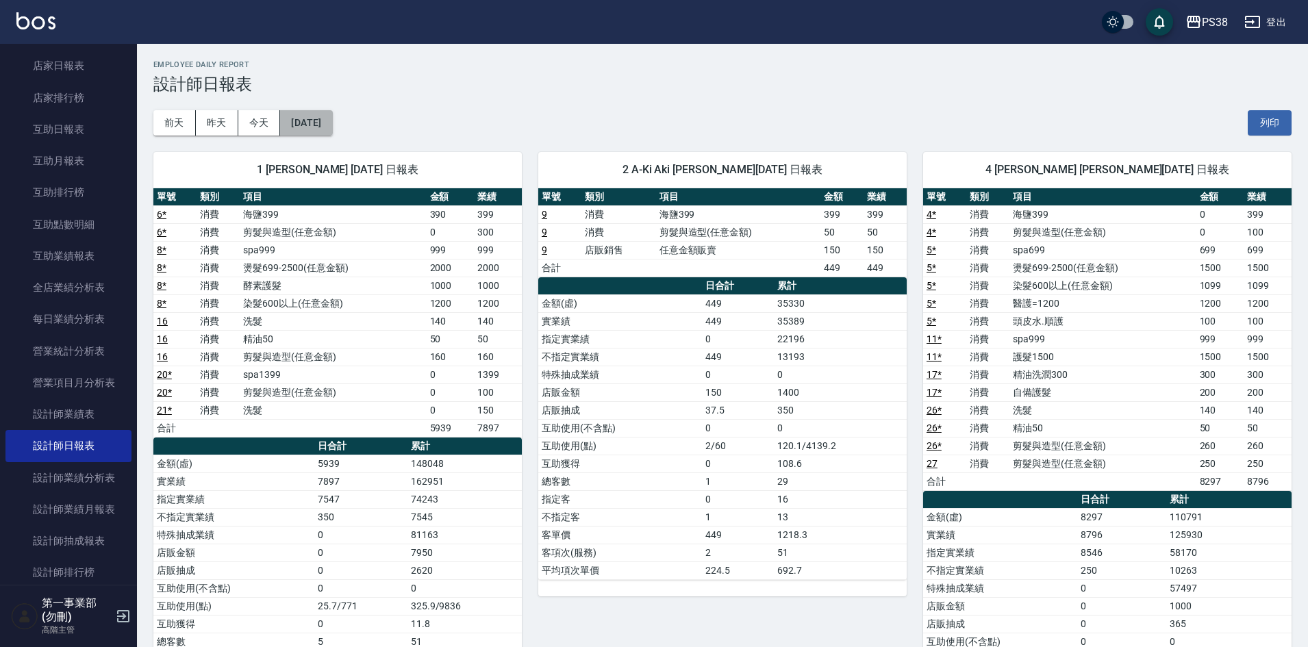
click at [325, 127] on button "2025/09/12" at bounding box center [306, 122] width 52 height 25
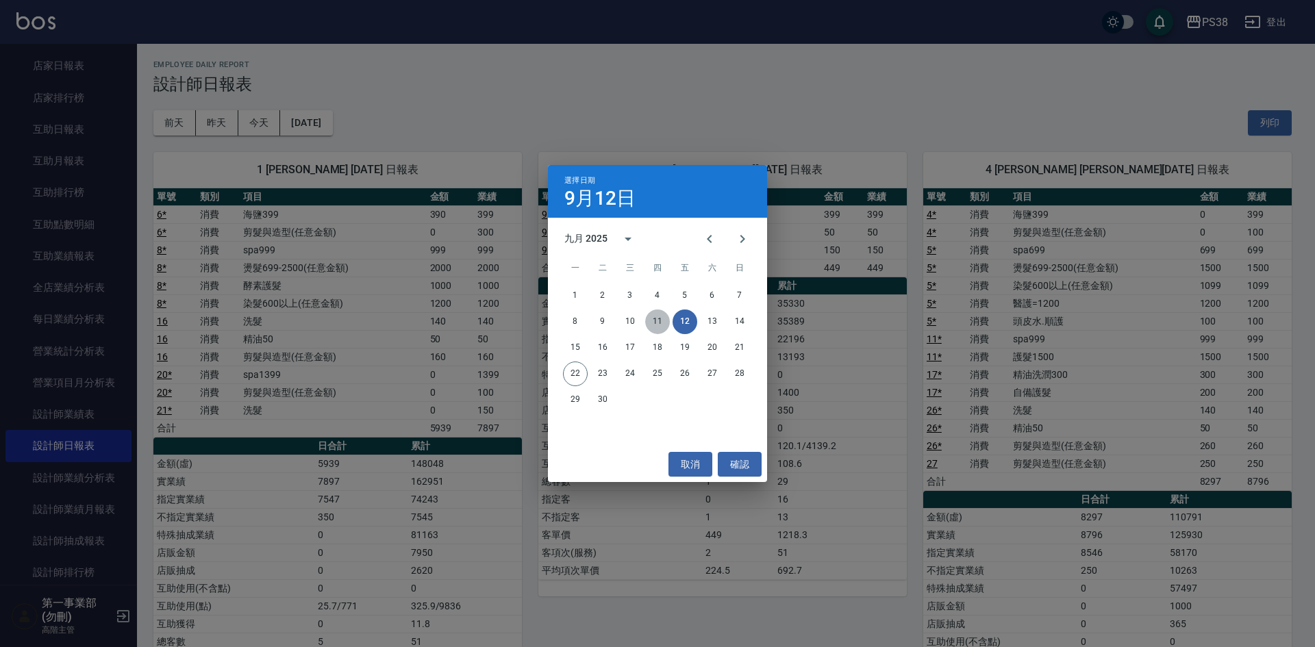
click at [651, 316] on button "11" at bounding box center [657, 321] width 25 height 25
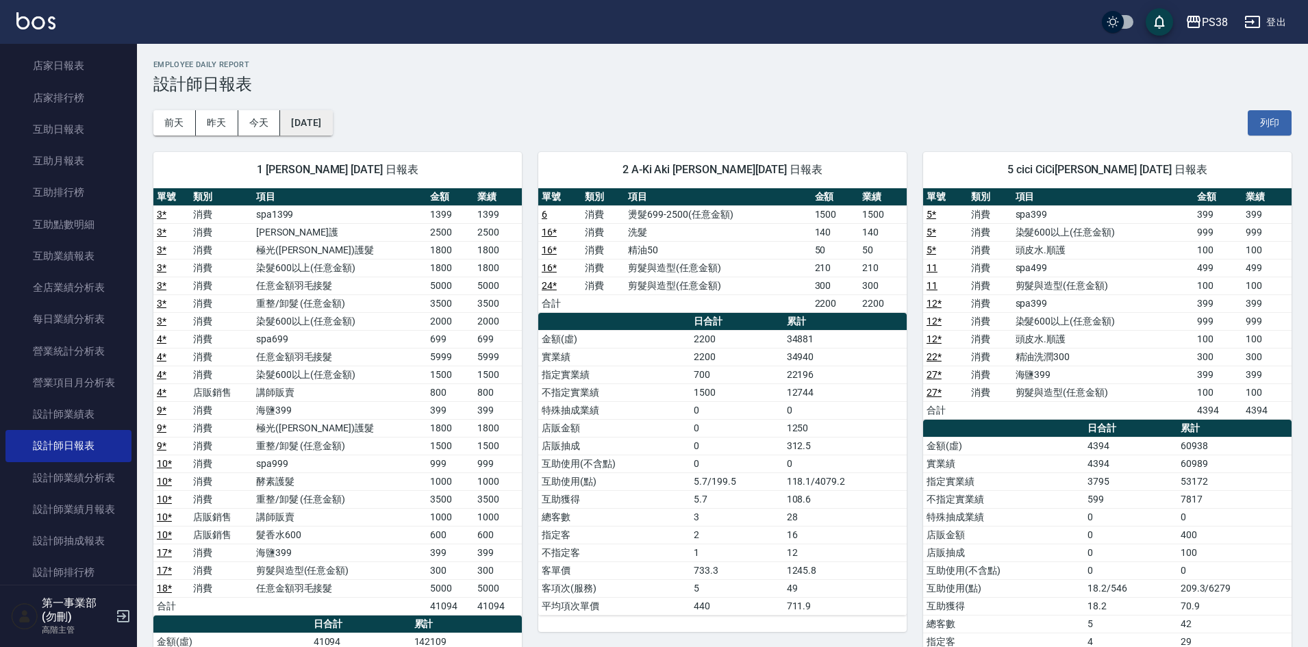
click at [320, 127] on button "2025/09/11" at bounding box center [306, 122] width 52 height 25
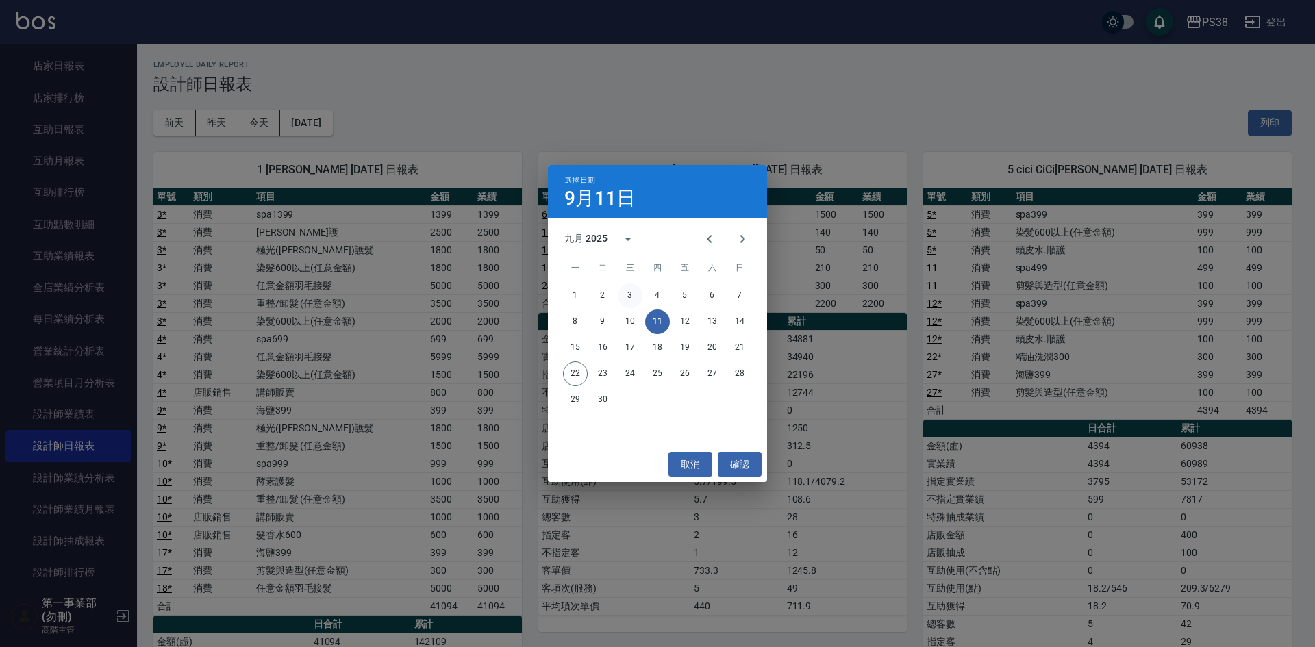
click at [629, 296] on button "3" at bounding box center [630, 295] width 25 height 25
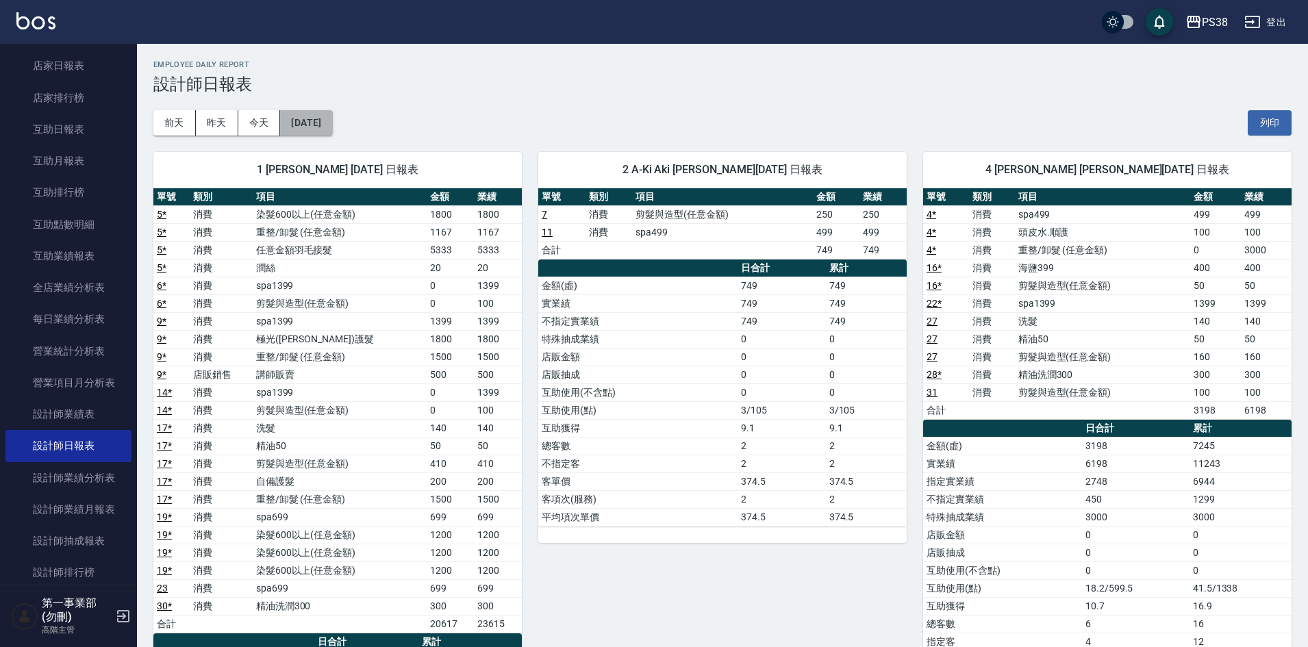
click at [309, 129] on button "[DATE]" at bounding box center [306, 122] width 52 height 25
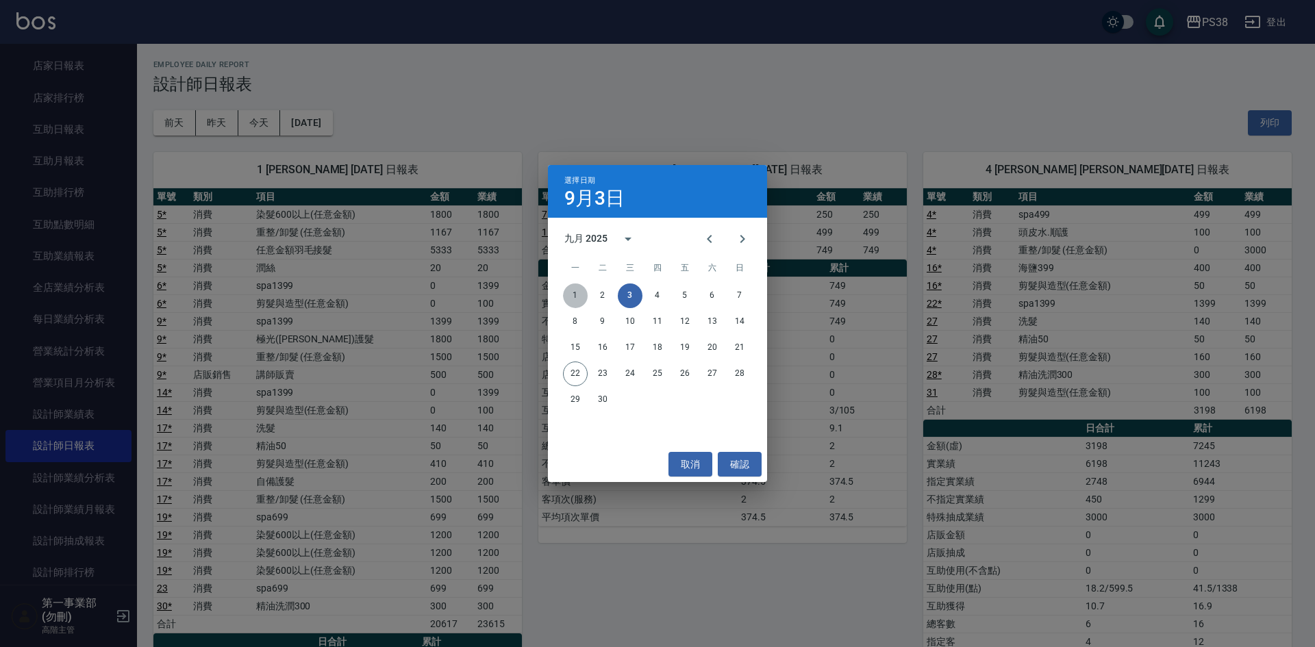
click at [572, 294] on button "1" at bounding box center [575, 295] width 25 height 25
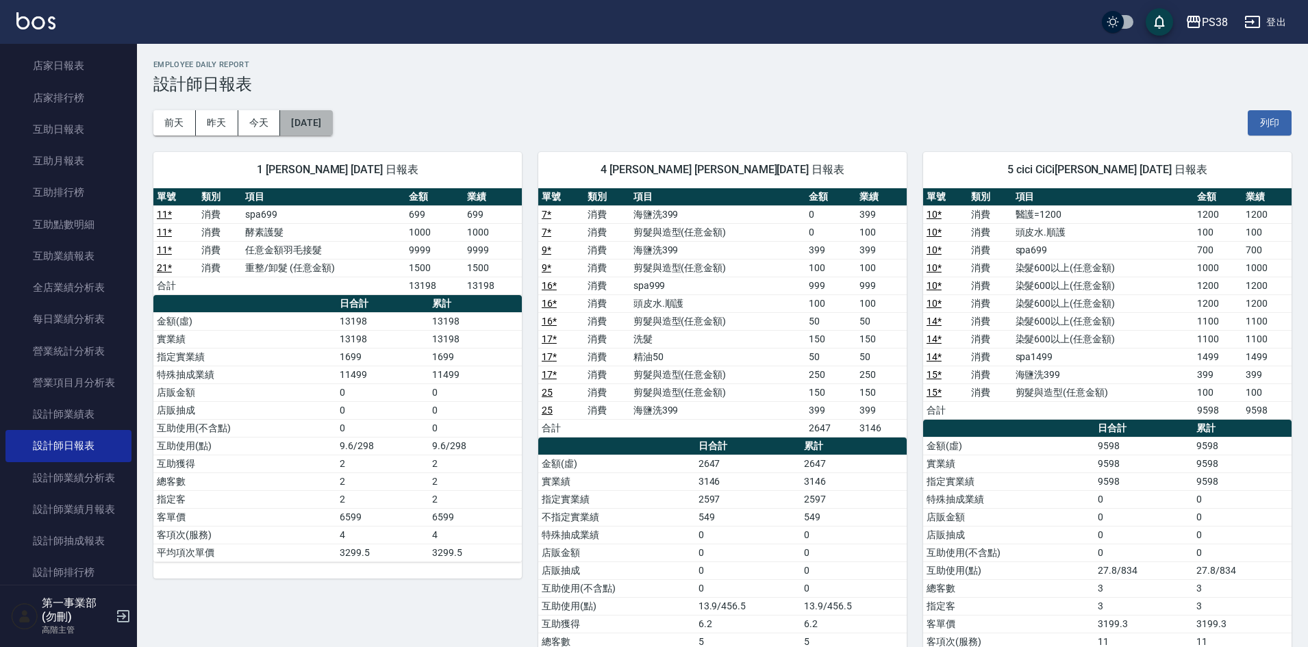
click at [332, 130] on button "2025/09/01" at bounding box center [306, 122] width 52 height 25
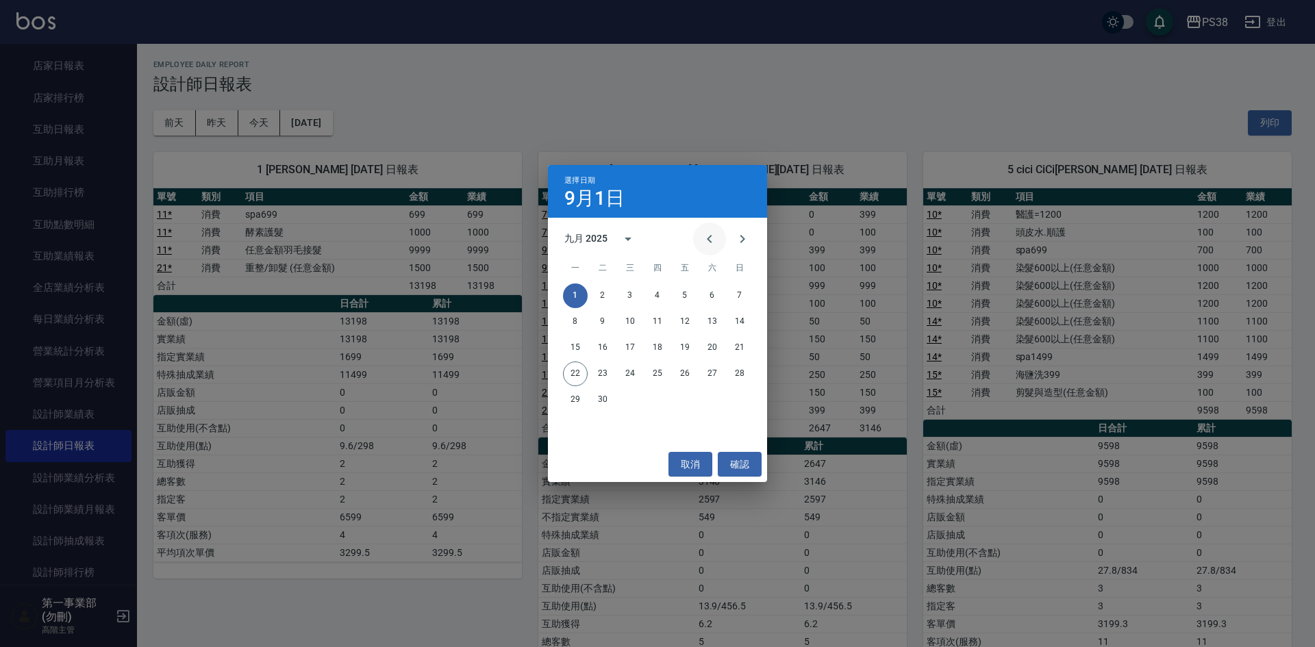
click at [698, 245] on button "Previous month" at bounding box center [709, 239] width 33 height 33
click at [687, 348] on button "15" at bounding box center [684, 347] width 25 height 25
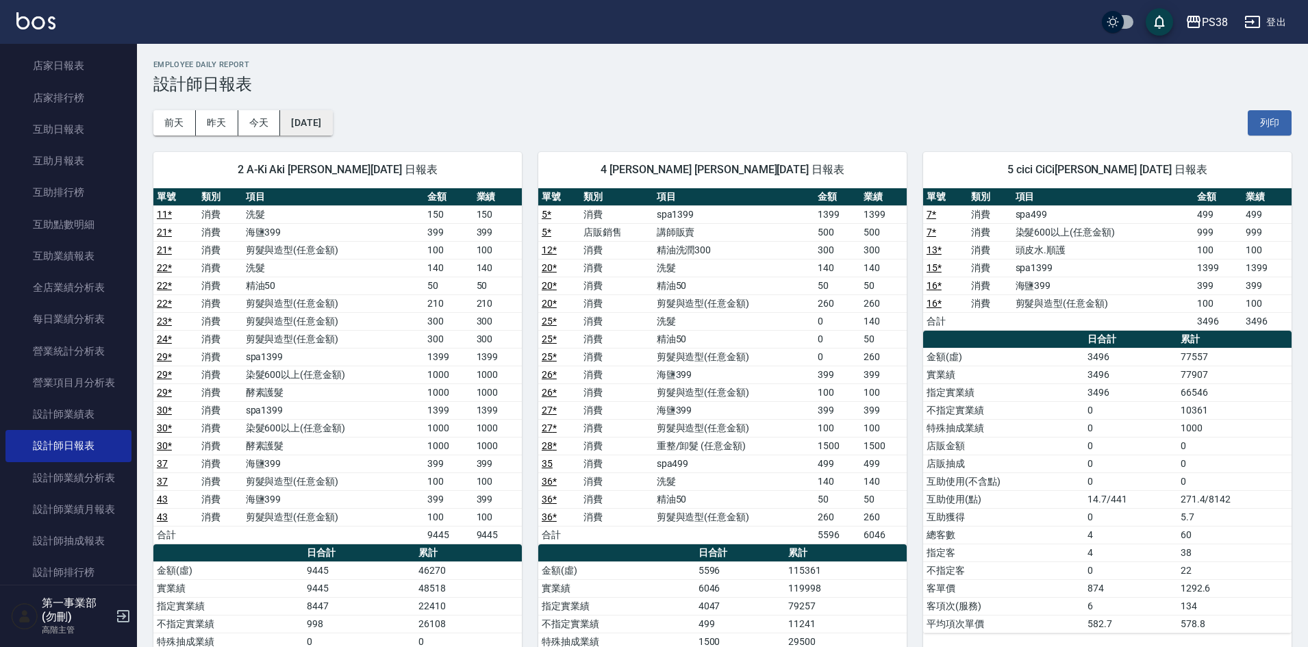
click at [332, 130] on button "2025/08/15" at bounding box center [306, 122] width 52 height 25
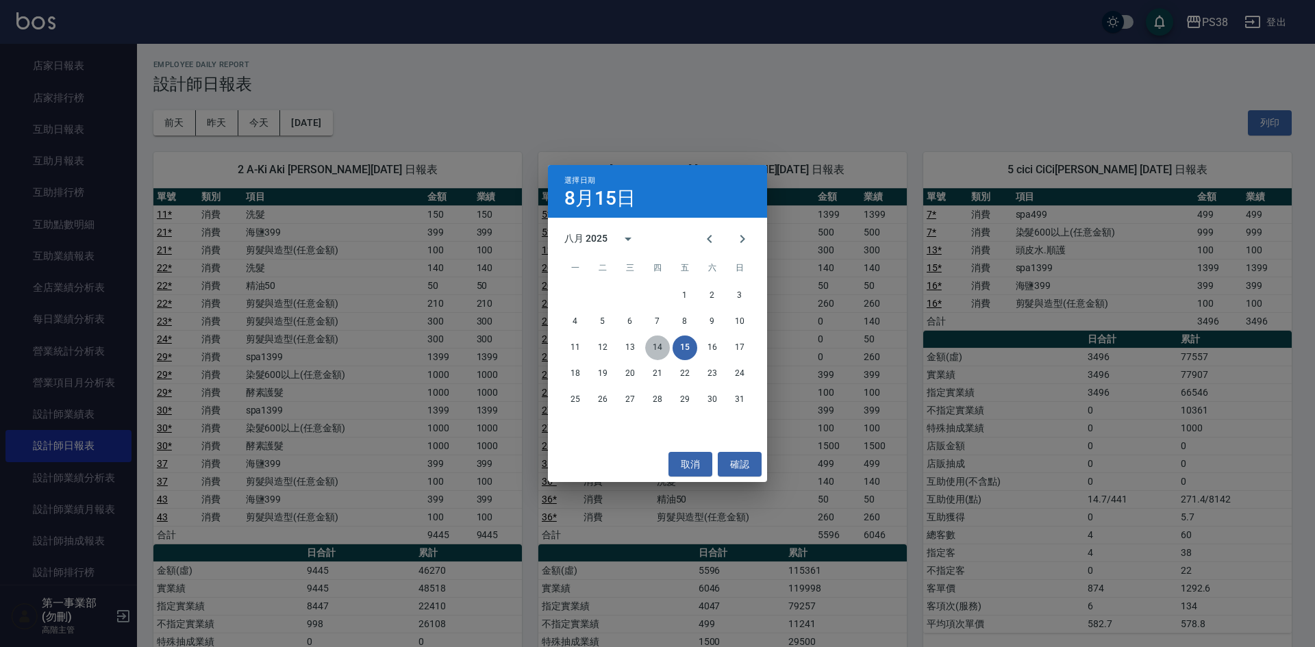
click at [659, 346] on button "14" at bounding box center [657, 347] width 25 height 25
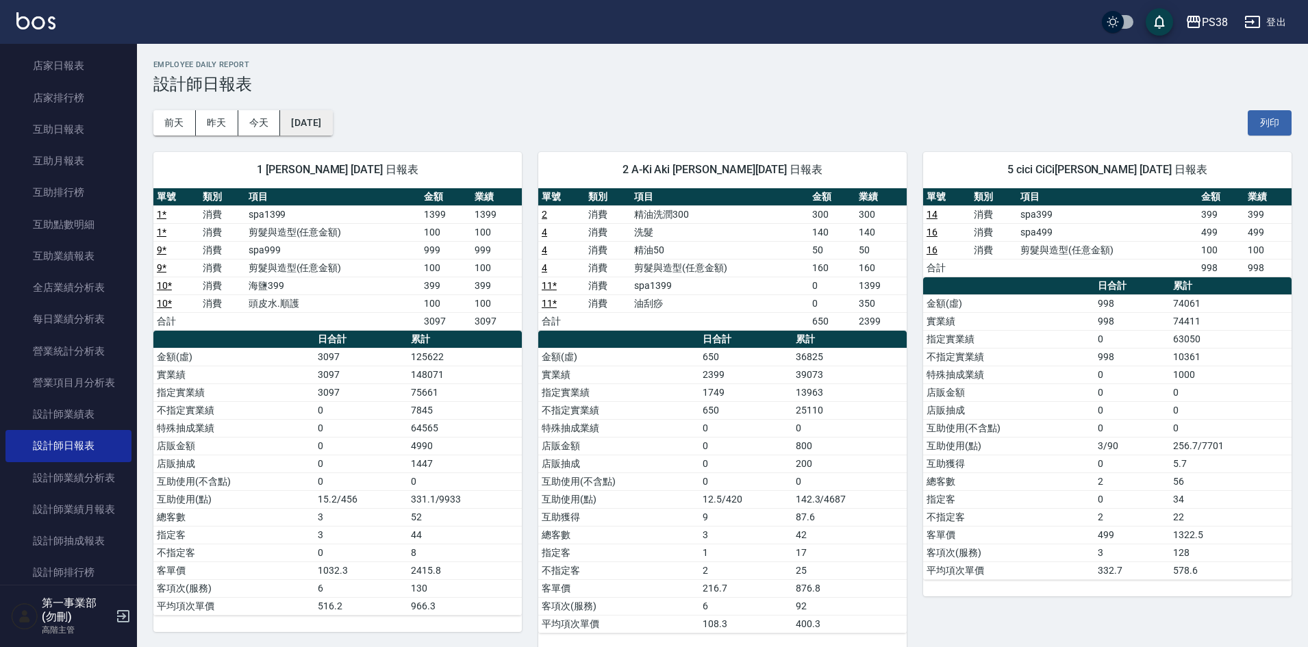
click at [332, 127] on button "2025/08/14" at bounding box center [306, 122] width 52 height 25
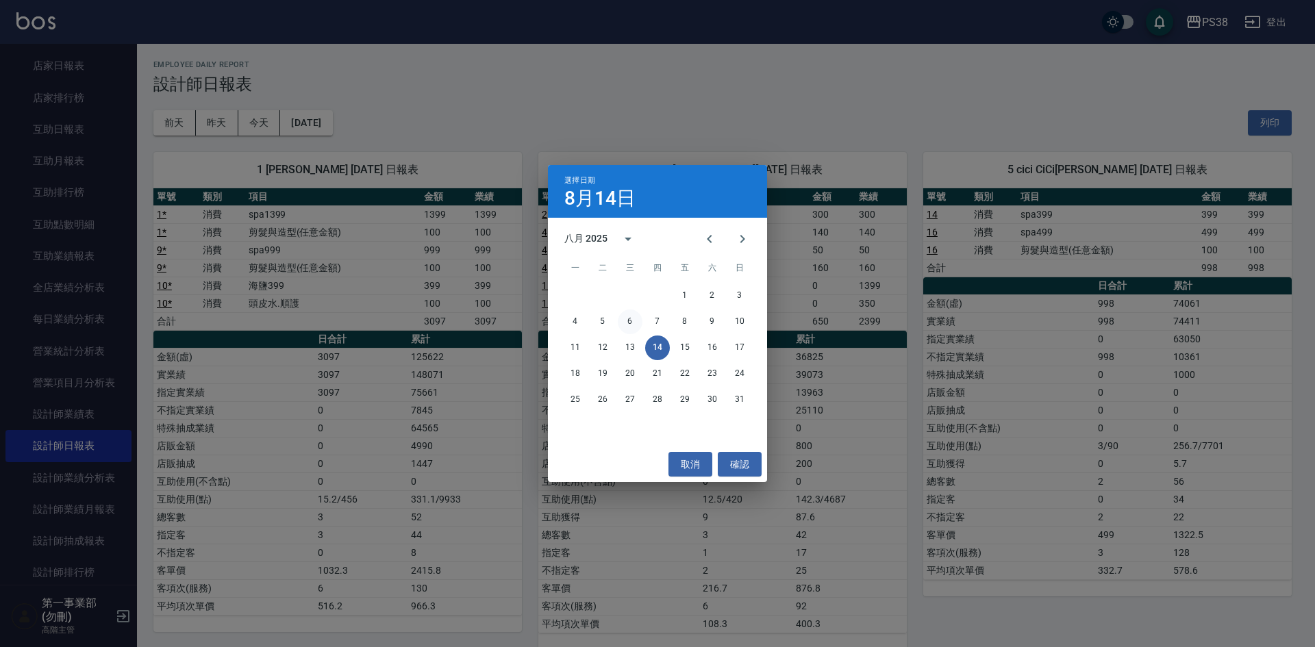
click at [631, 316] on button "6" at bounding box center [630, 321] width 25 height 25
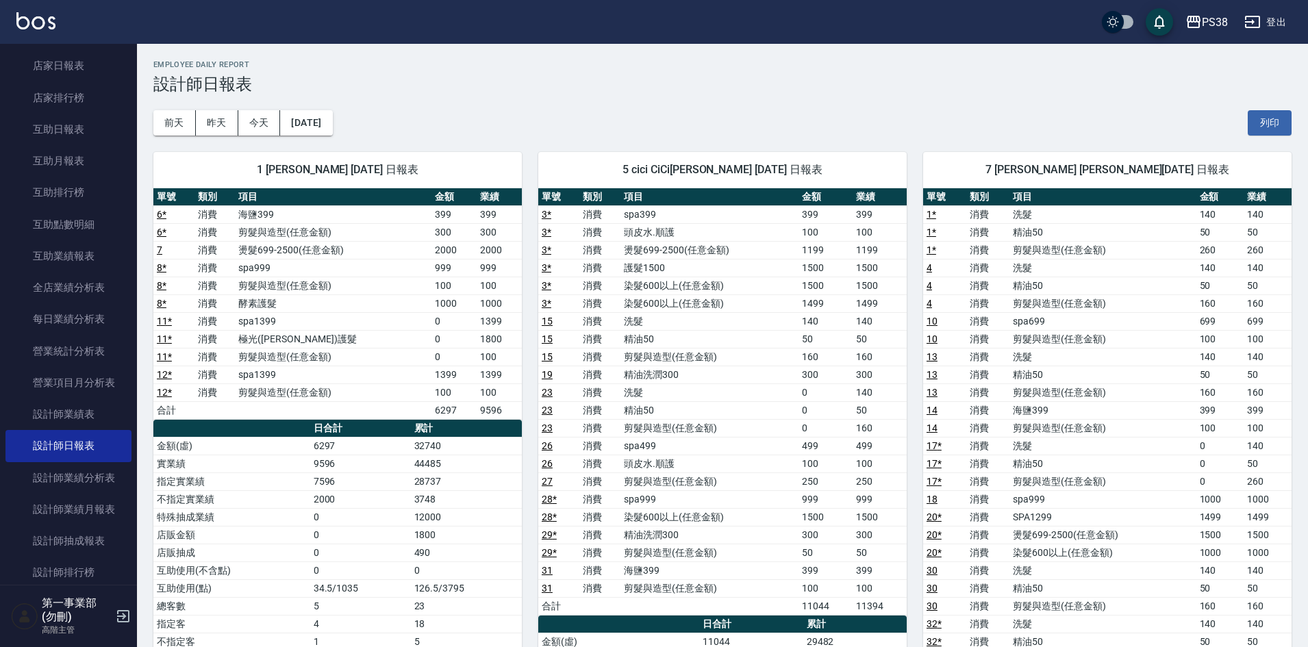
click at [338, 136] on div "1 Ting Ting 婷婷 08/06/2025 日報表 單號 類別 項目 金額 業績 6 * 消費 海鹽399 399 399 6 * 消費 剪髮與造型(…" at bounding box center [329, 589] width 385 height 906
click at [332, 131] on button "2025/08/06" at bounding box center [306, 122] width 52 height 25
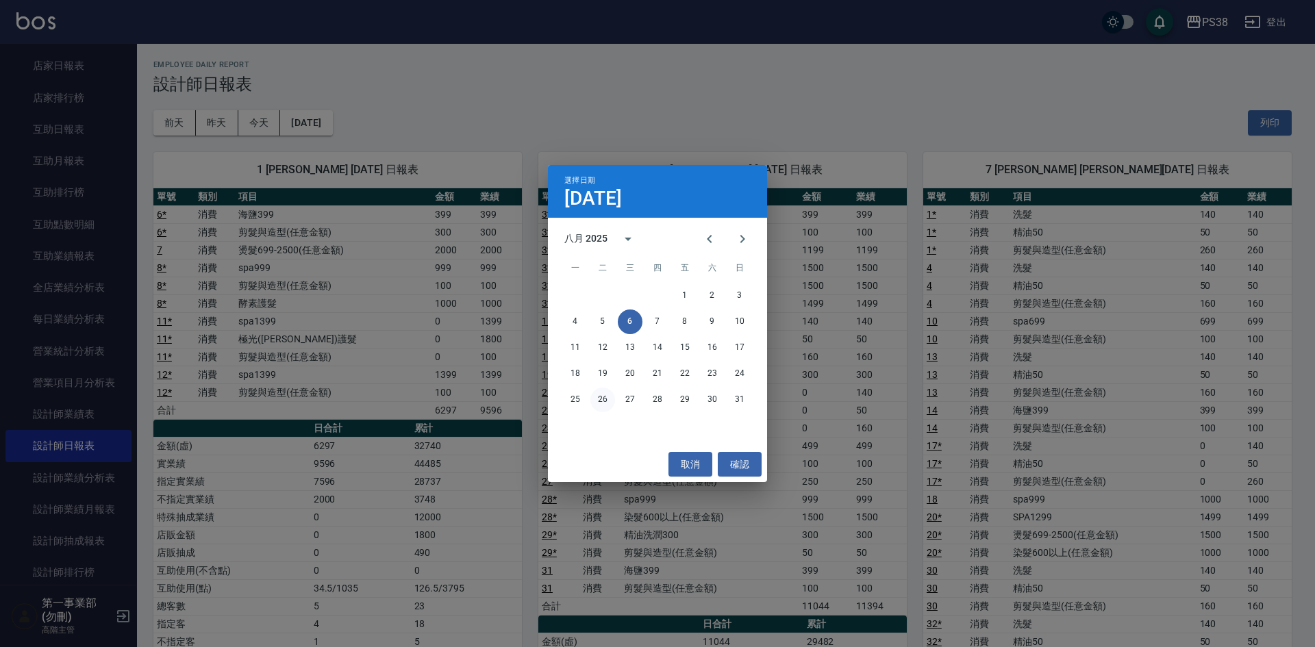
click at [604, 395] on button "26" at bounding box center [602, 400] width 25 height 25
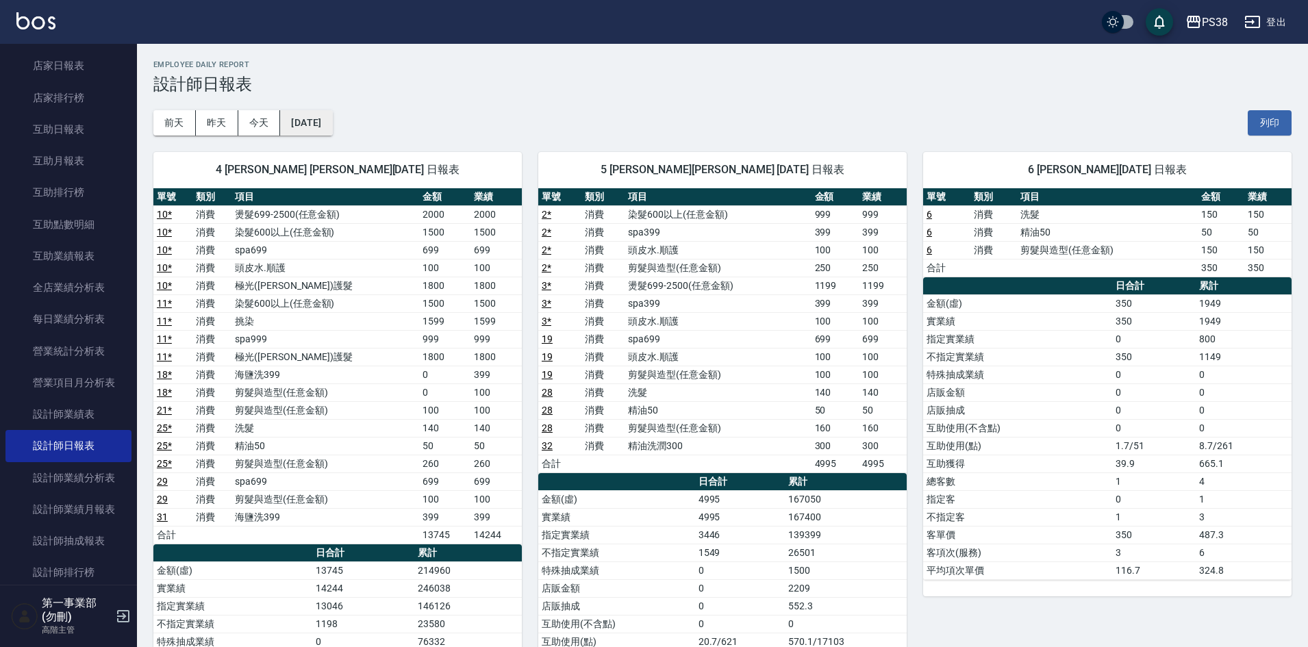
click at [320, 119] on button "2025/08/26" at bounding box center [306, 122] width 52 height 25
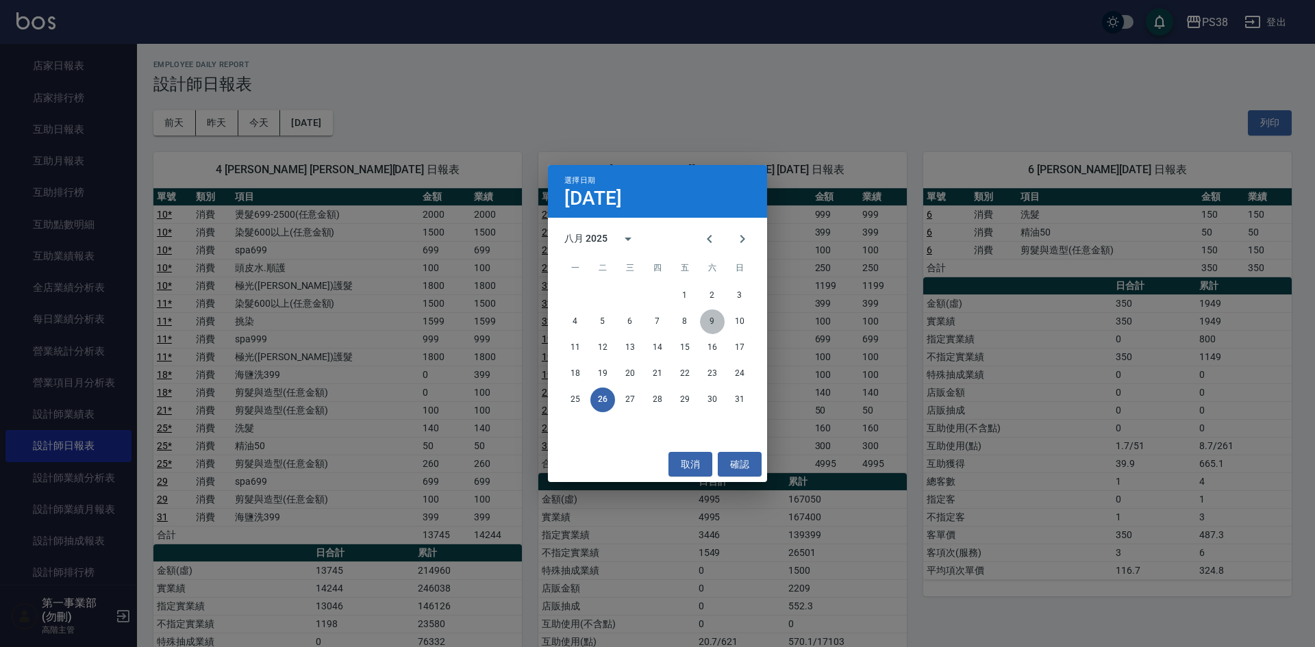
click at [707, 319] on button "9" at bounding box center [712, 321] width 25 height 25
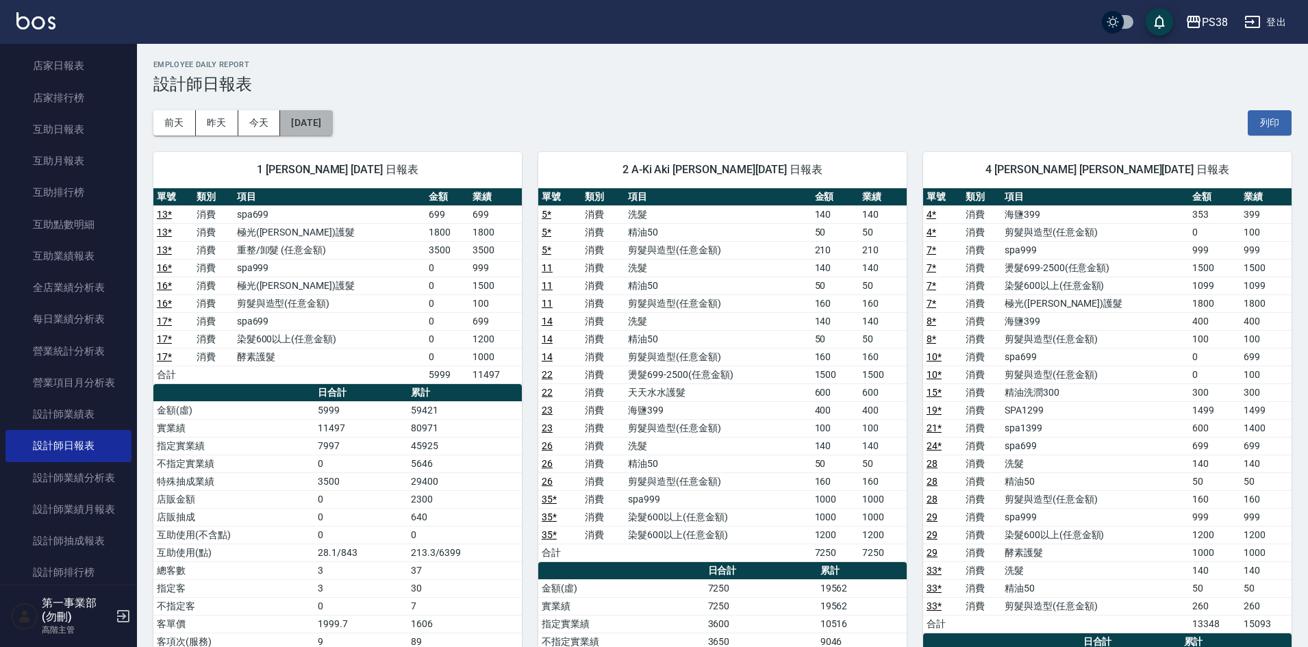
click at [329, 131] on button "2025/08/09" at bounding box center [306, 122] width 52 height 25
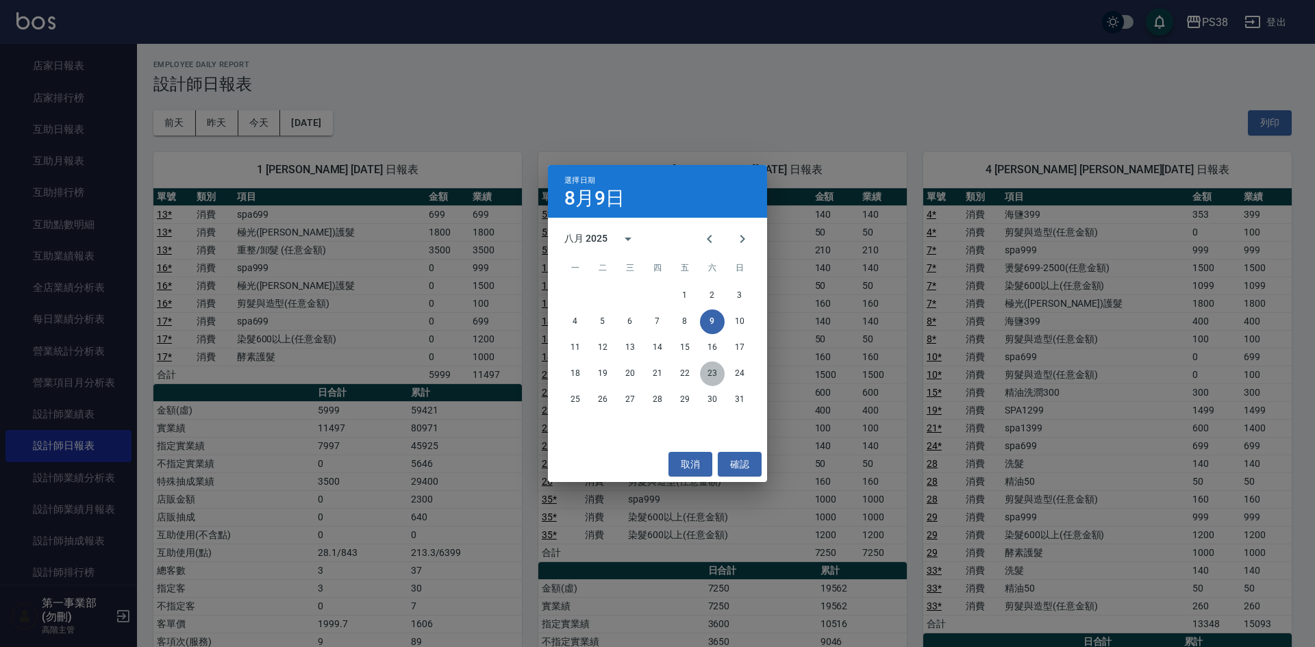
click at [713, 367] on button "23" at bounding box center [712, 373] width 25 height 25
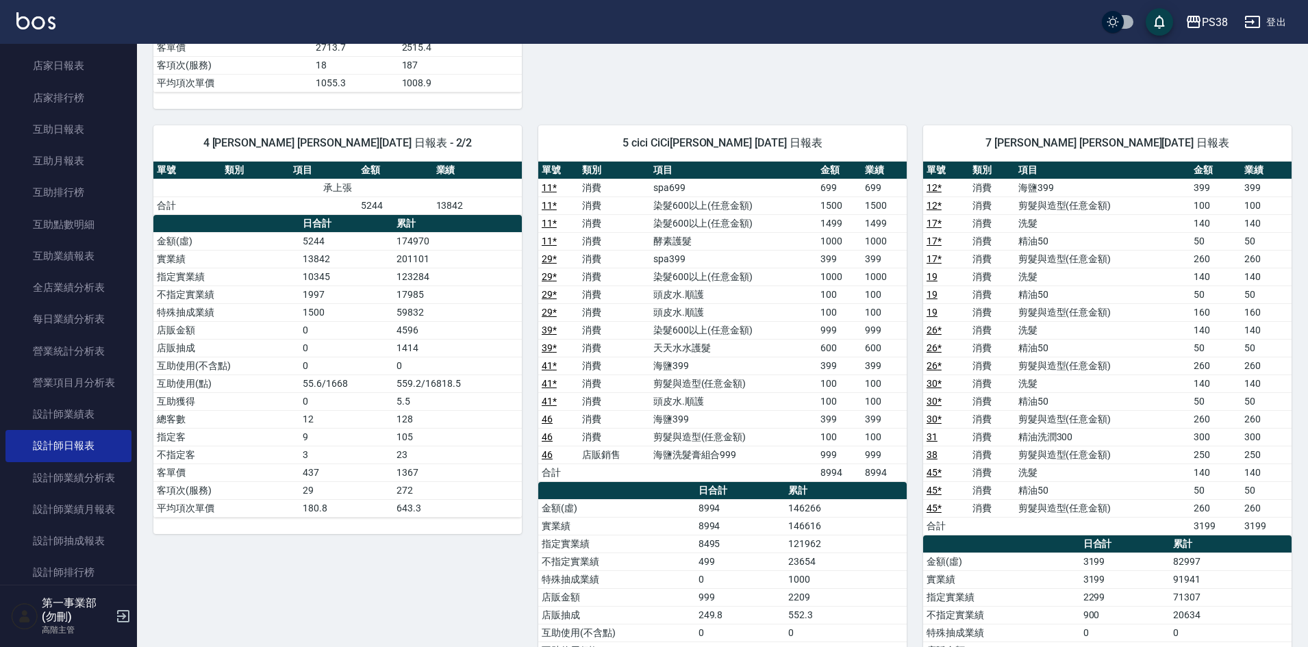
scroll to position [753, 0]
